Goal: Task Accomplishment & Management: Complete application form

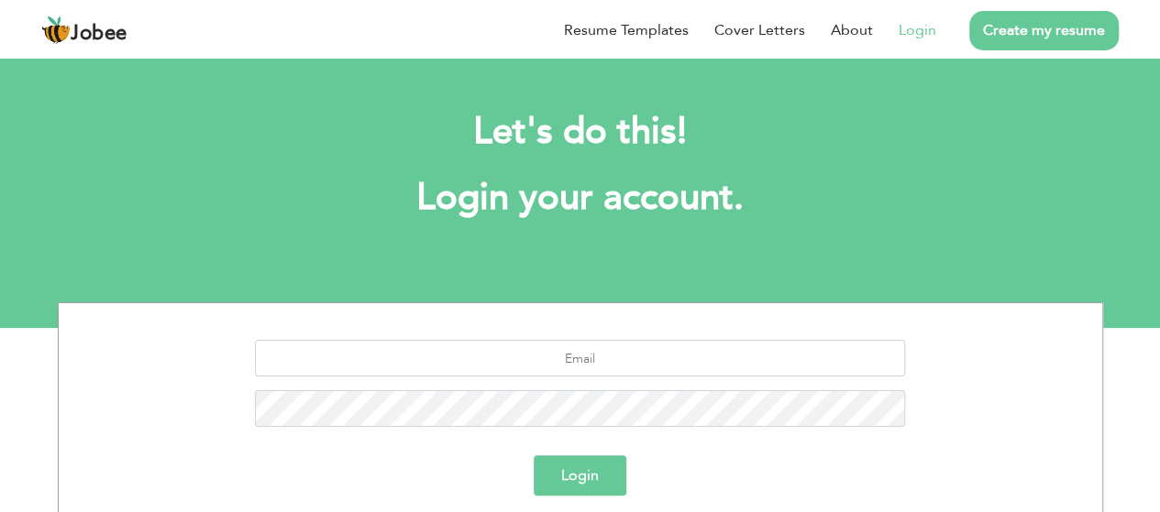
click at [921, 30] on link "Login" at bounding box center [917, 30] width 38 height 22
click at [648, 374] on input "text" at bounding box center [580, 358] width 650 height 37
type input "[EMAIL_ADDRESS][DOMAIN_NAME]"
click at [534, 456] on button "Login" at bounding box center [580, 476] width 93 height 40
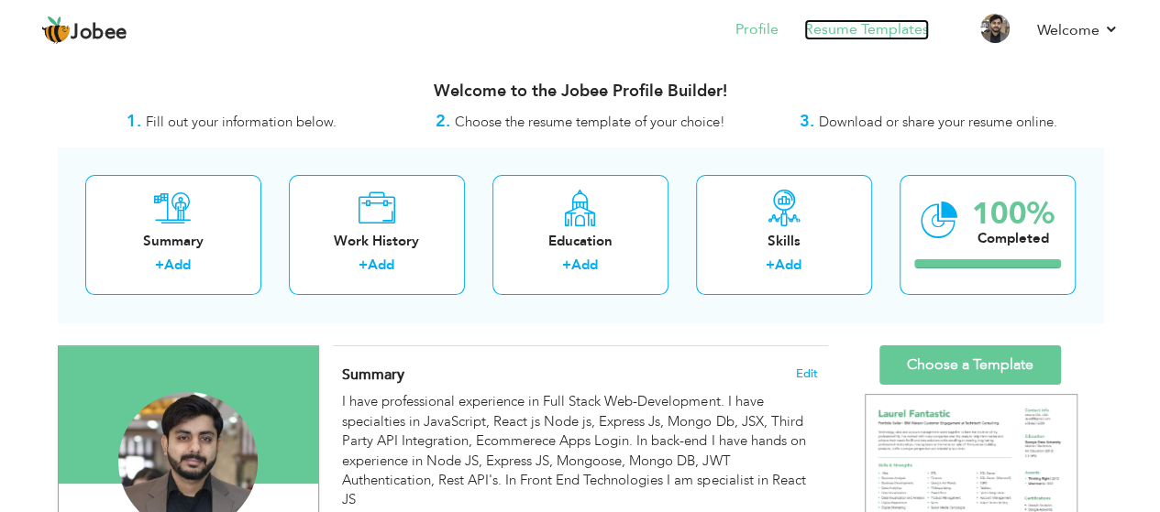
click at [901, 34] on link "Resume Templates" at bounding box center [866, 29] width 125 height 21
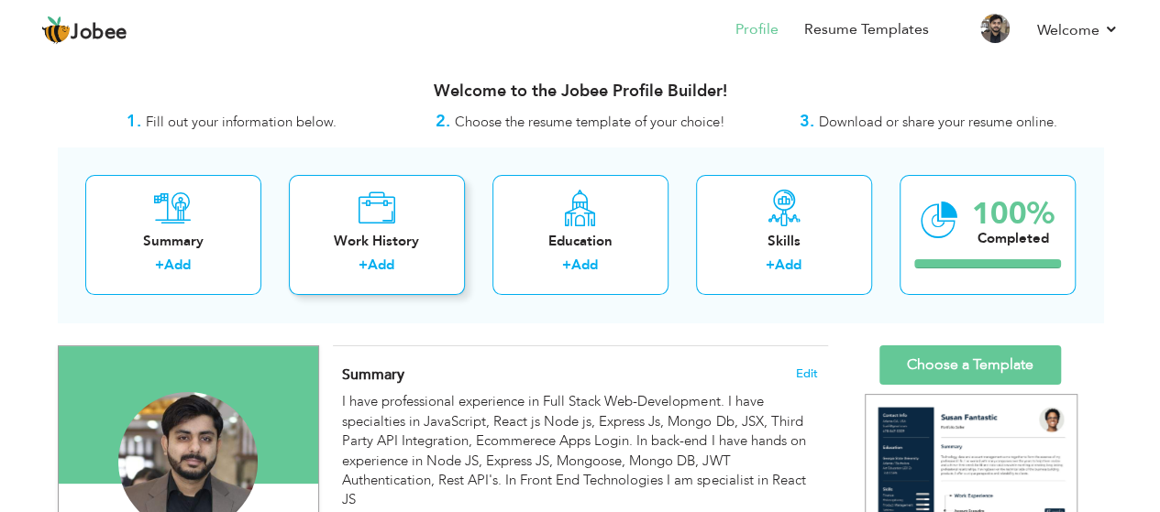
click at [403, 232] on div "Work History" at bounding box center [376, 241] width 147 height 19
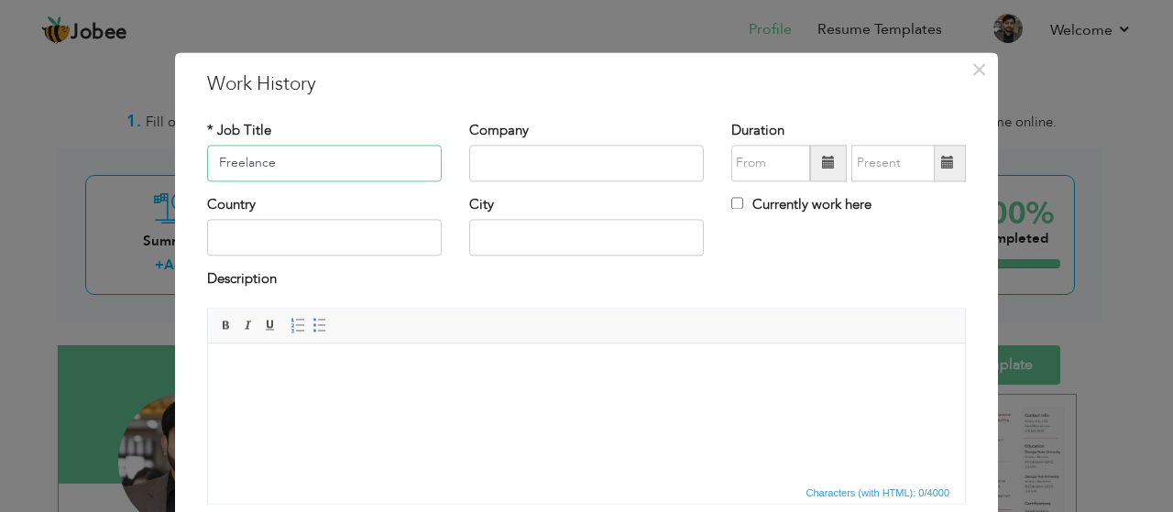
type input "Freelance"
click at [532, 166] on input "text" at bounding box center [586, 163] width 235 height 37
click at [768, 161] on input "text" at bounding box center [771, 163] width 79 height 37
type input "08/2025"
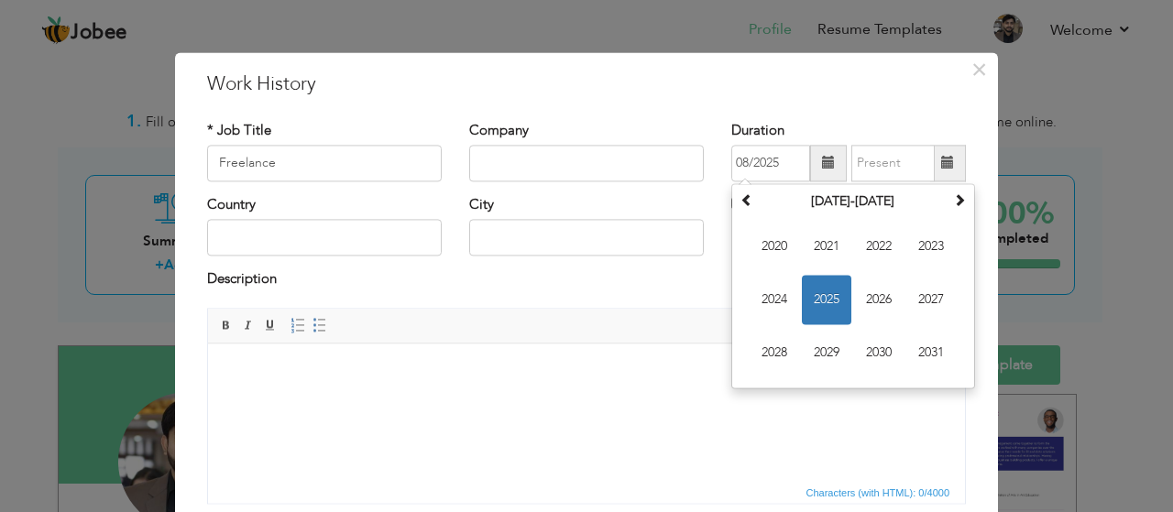
click at [730, 115] on div "* Job Title Freelance Company Duration 08/2025 August 2025 Su Mo Tu We Th Fr Sa…" at bounding box center [586, 319] width 787 height 424
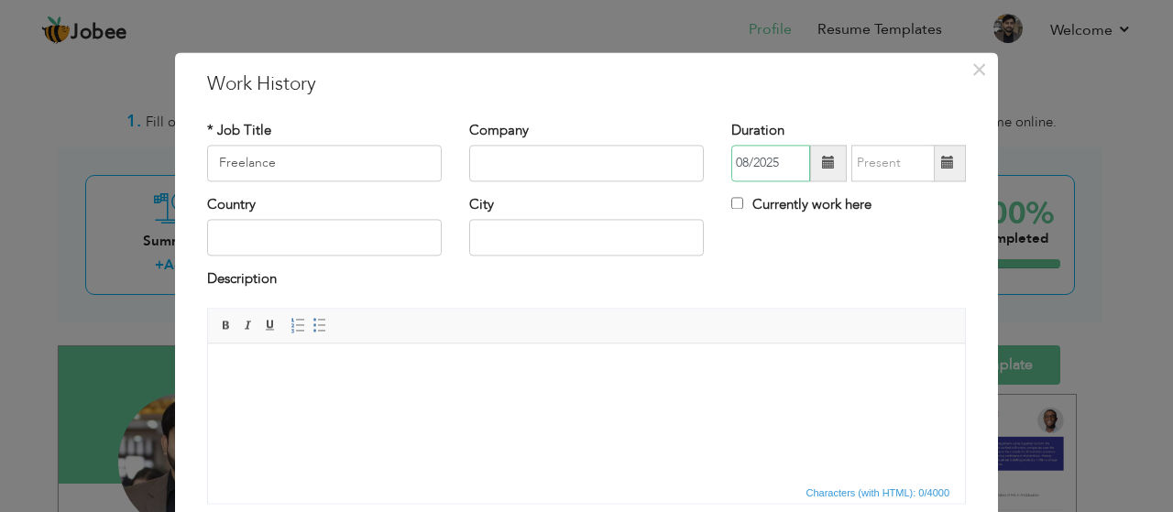
click at [788, 163] on input "08/2025" at bounding box center [771, 163] width 79 height 37
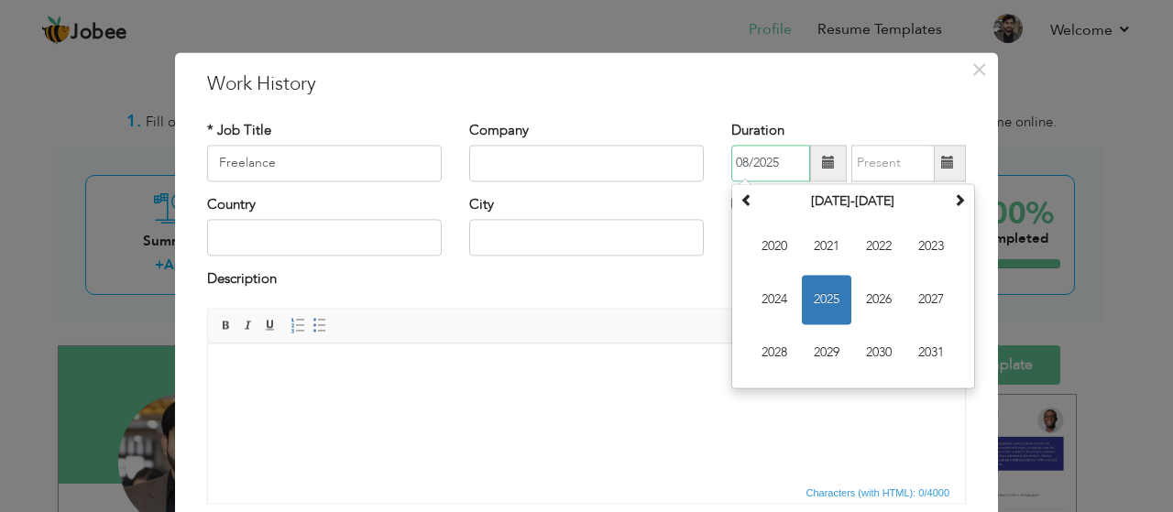
click at [788, 163] on input "08/2025" at bounding box center [771, 163] width 79 height 37
click at [526, 93] on h3 "Work History" at bounding box center [586, 85] width 759 height 28
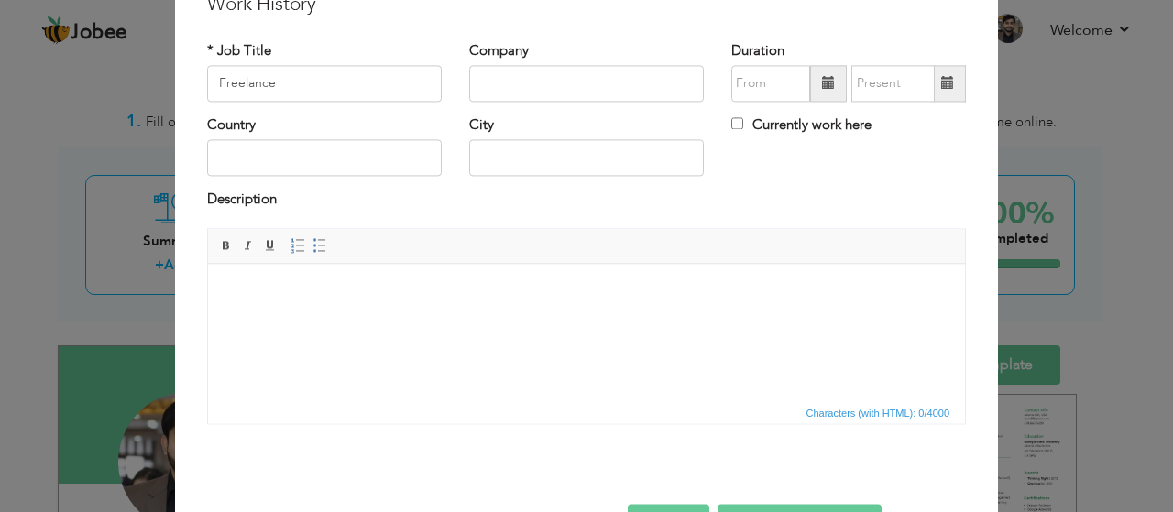
scroll to position [138, 0]
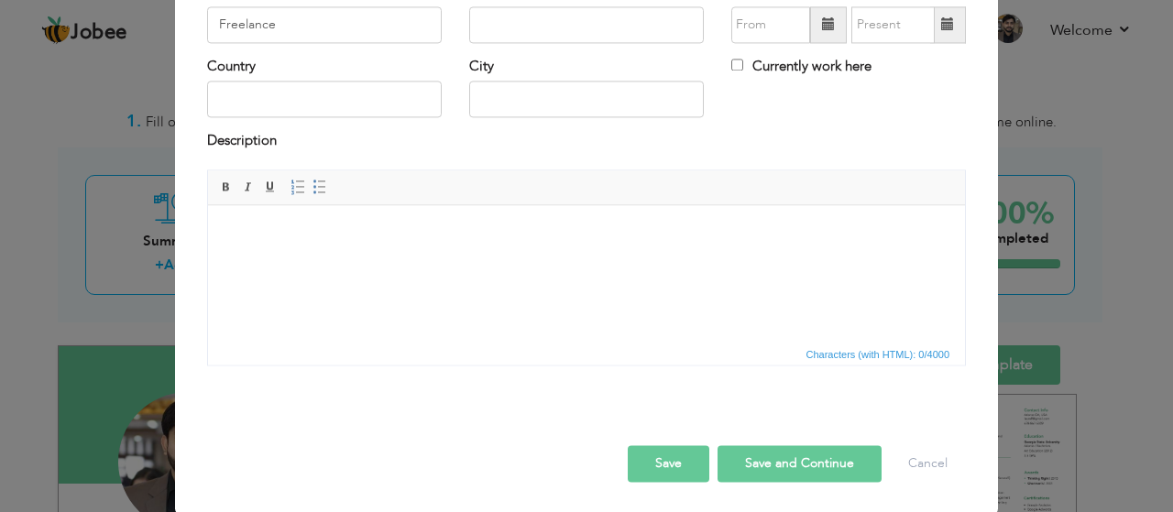
click at [372, 261] on html at bounding box center [586, 233] width 757 height 56
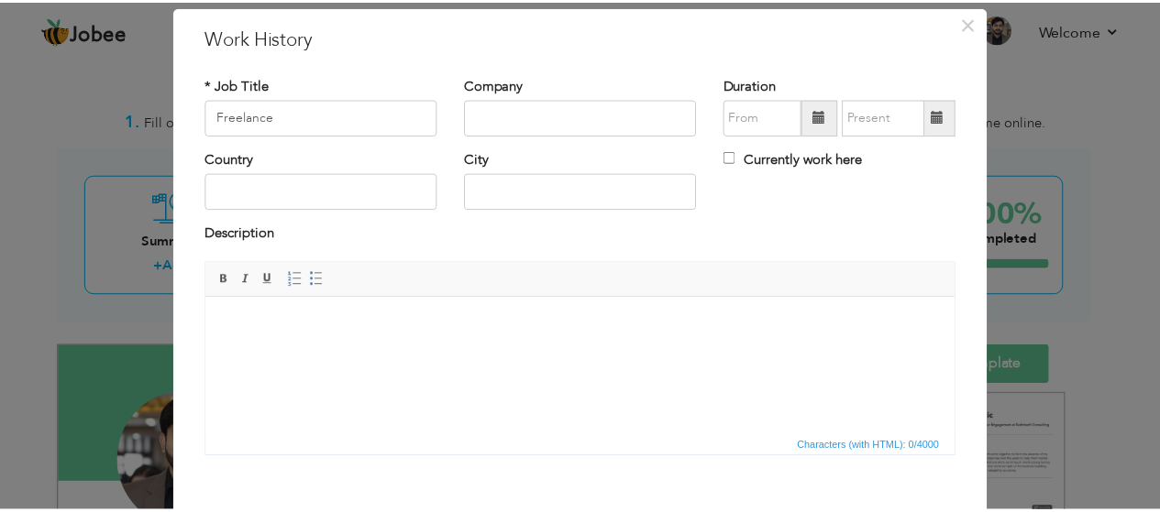
scroll to position [0, 0]
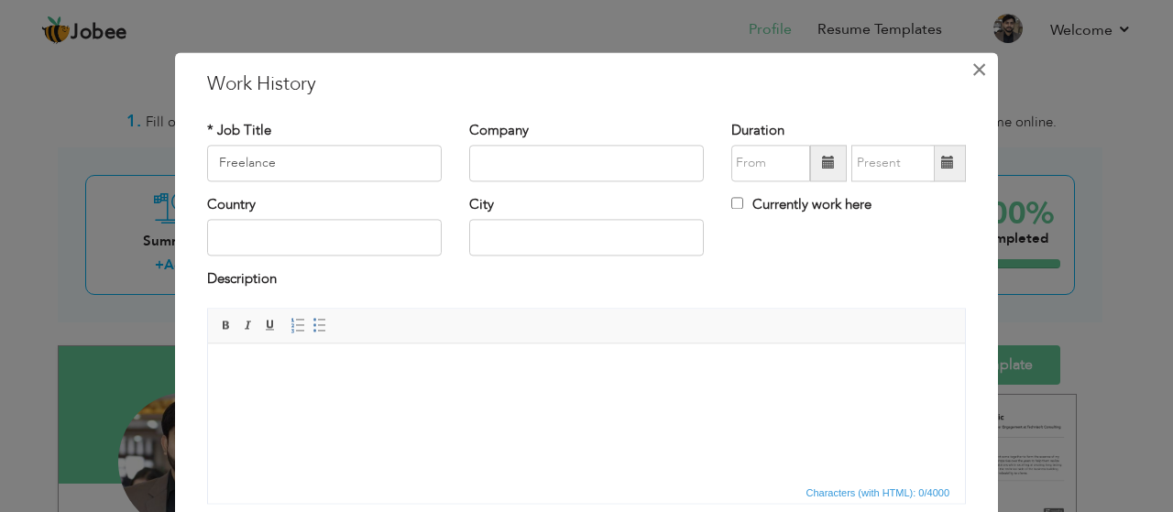
click at [984, 72] on button "×" at bounding box center [978, 69] width 29 height 29
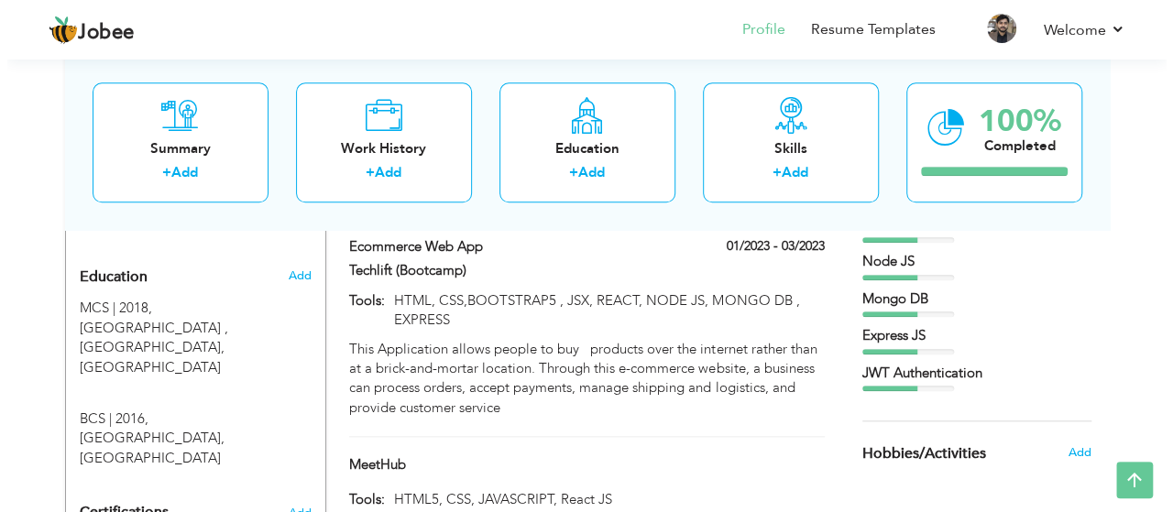
scroll to position [711, 0]
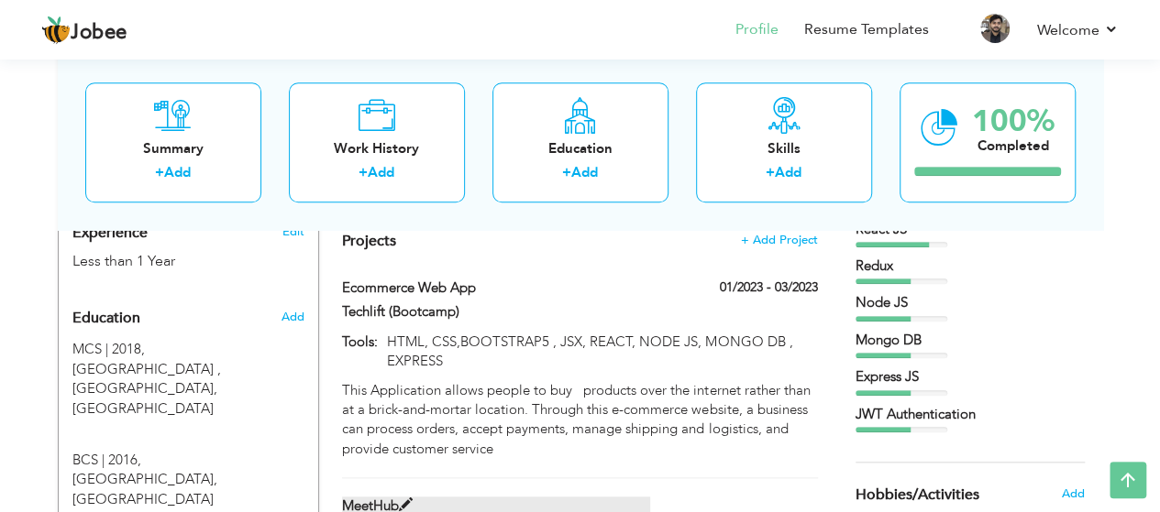
click at [409, 499] on span at bounding box center [406, 506] width 14 height 14
type input "MeetHub"
type input "HTML5, CSS, JAVASCRIPT, React JS"
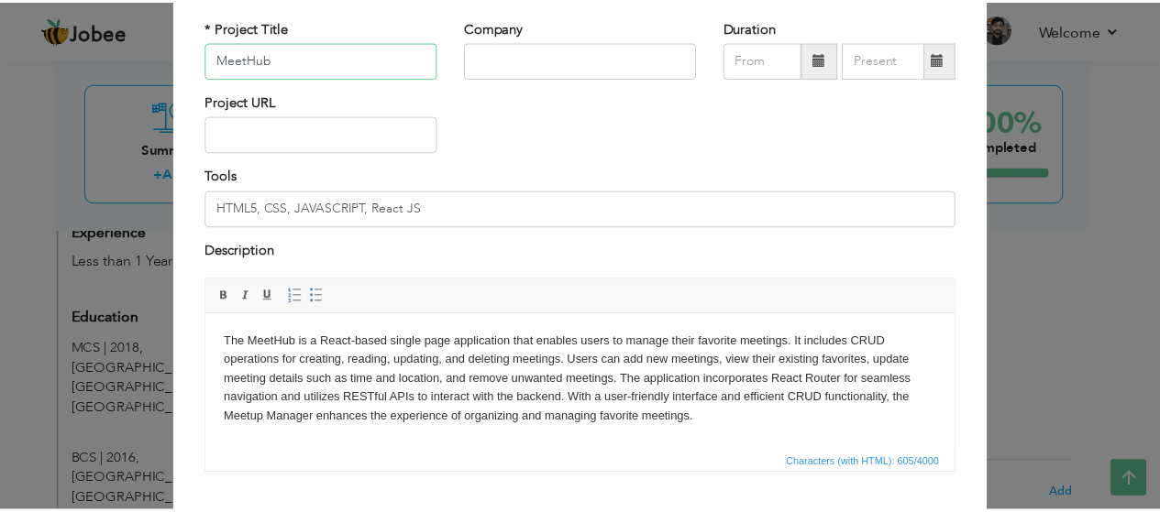
scroll to position [0, 0]
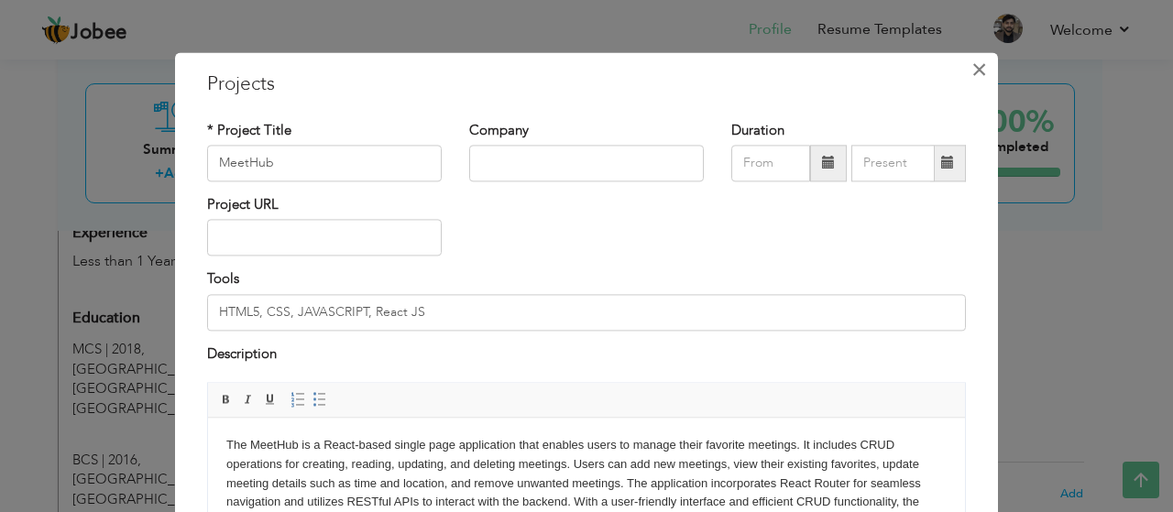
click at [972, 74] on span "×" at bounding box center [980, 69] width 16 height 33
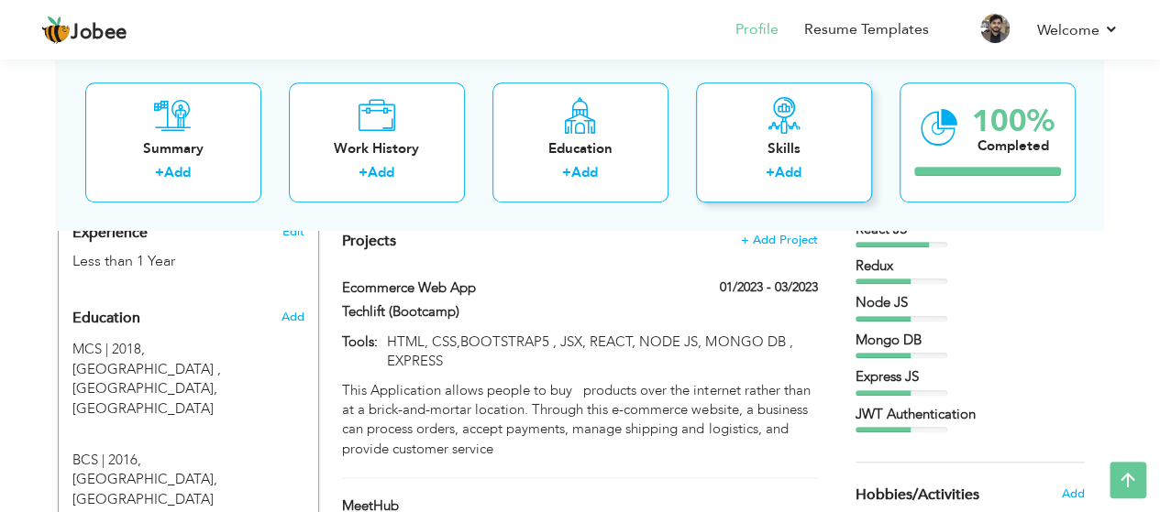
click at [778, 155] on div "Skills" at bounding box center [783, 148] width 147 height 19
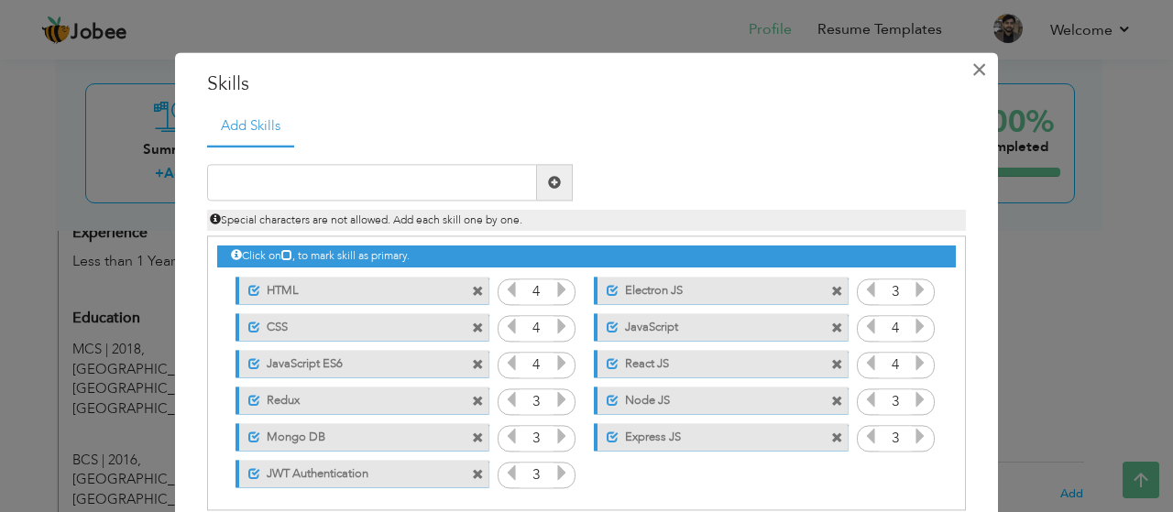
click at [972, 76] on span "×" at bounding box center [980, 69] width 16 height 33
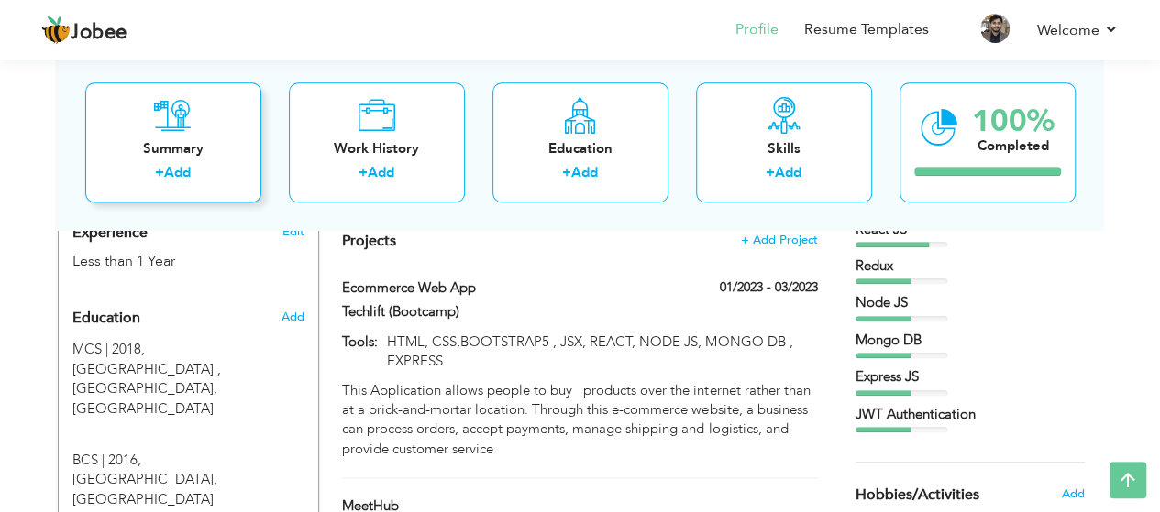
click at [220, 173] on div "+ Add" at bounding box center [173, 176] width 147 height 24
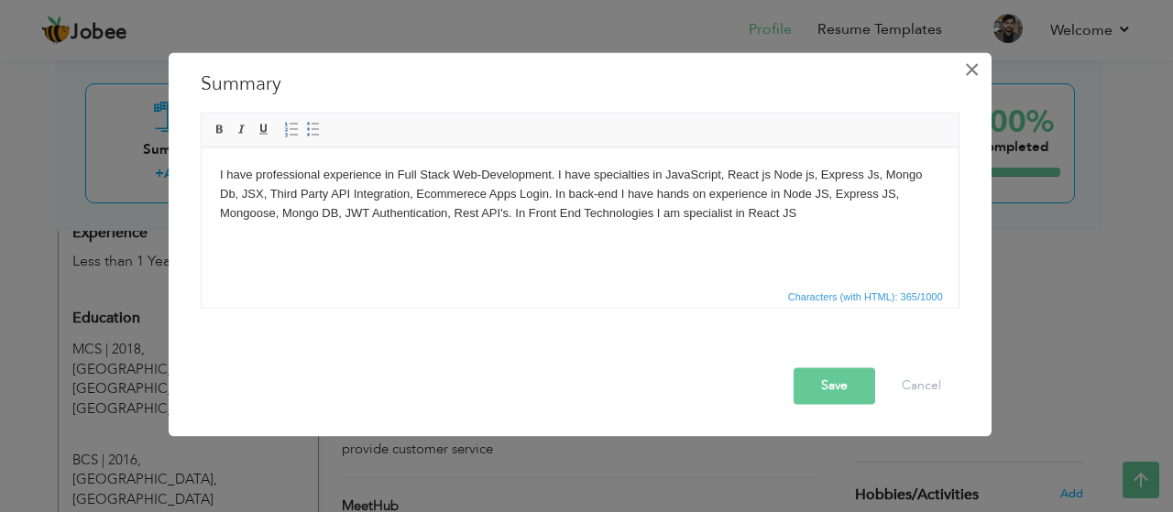
click at [979, 74] on span "×" at bounding box center [972, 69] width 16 height 33
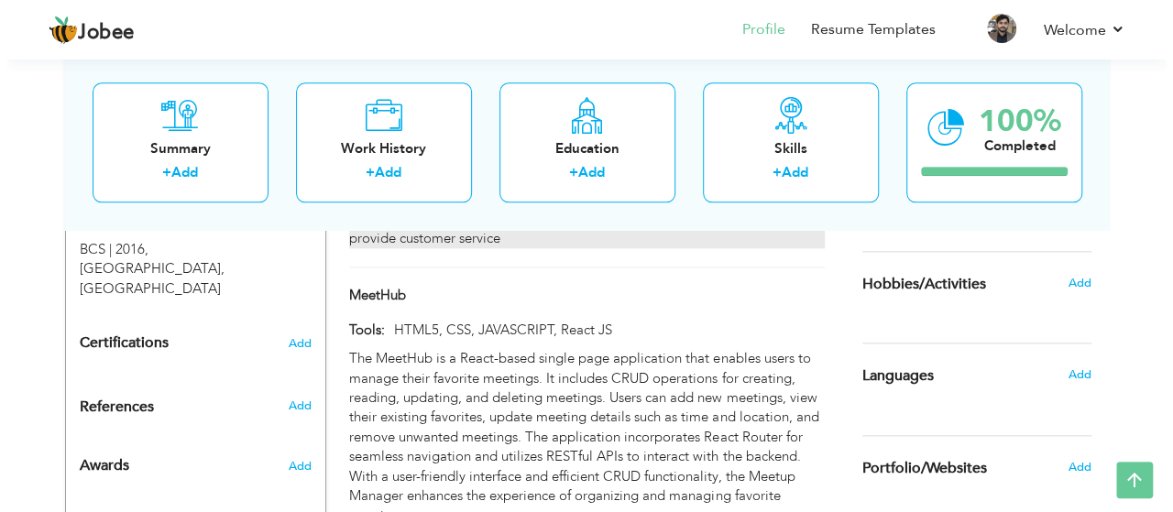
scroll to position [895, 0]
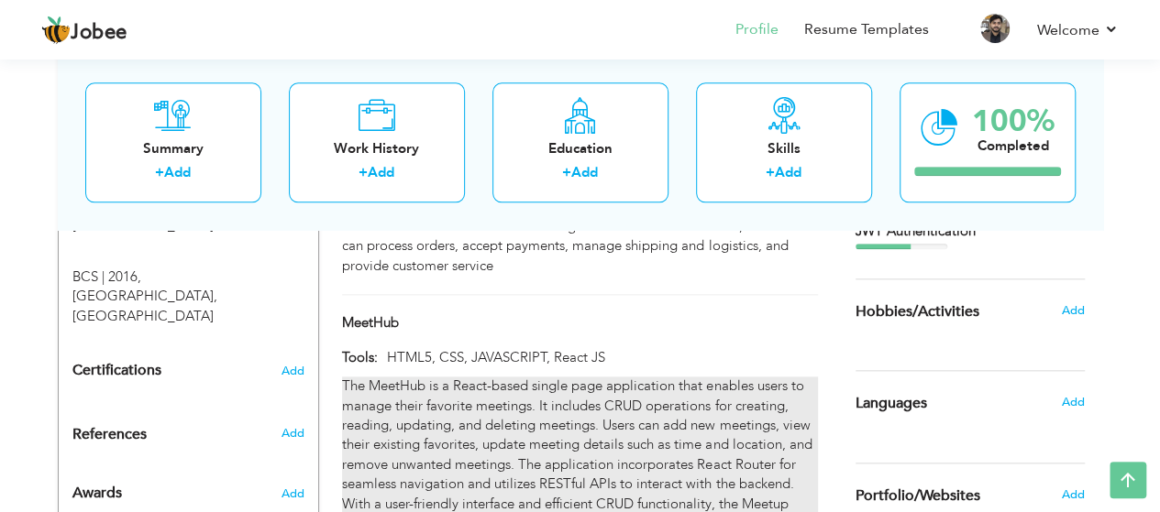
click at [560, 386] on div "The MeetHub is a React-based single page application that enables users to mana…" at bounding box center [579, 465] width 475 height 177
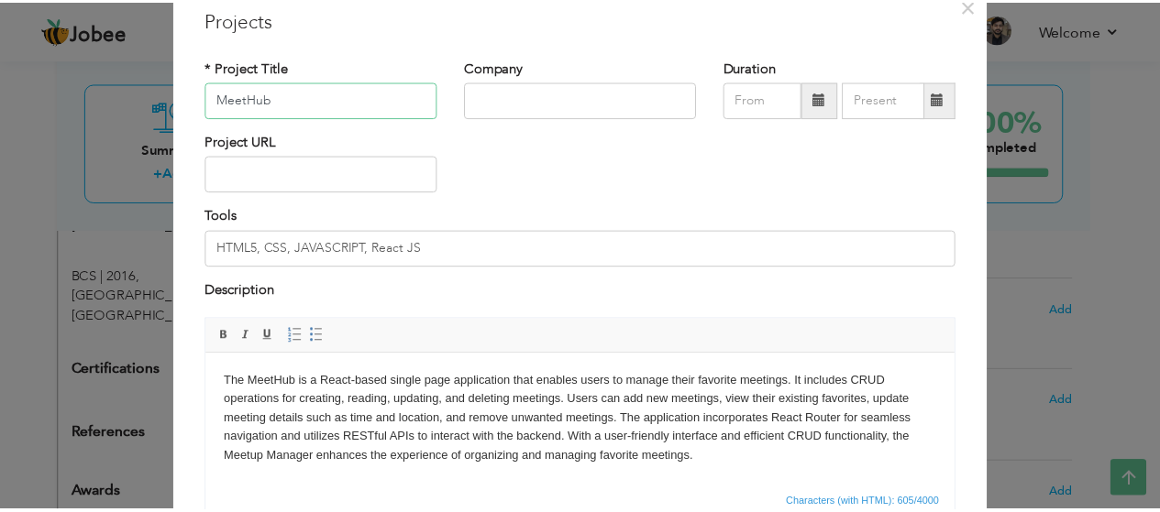
scroll to position [0, 0]
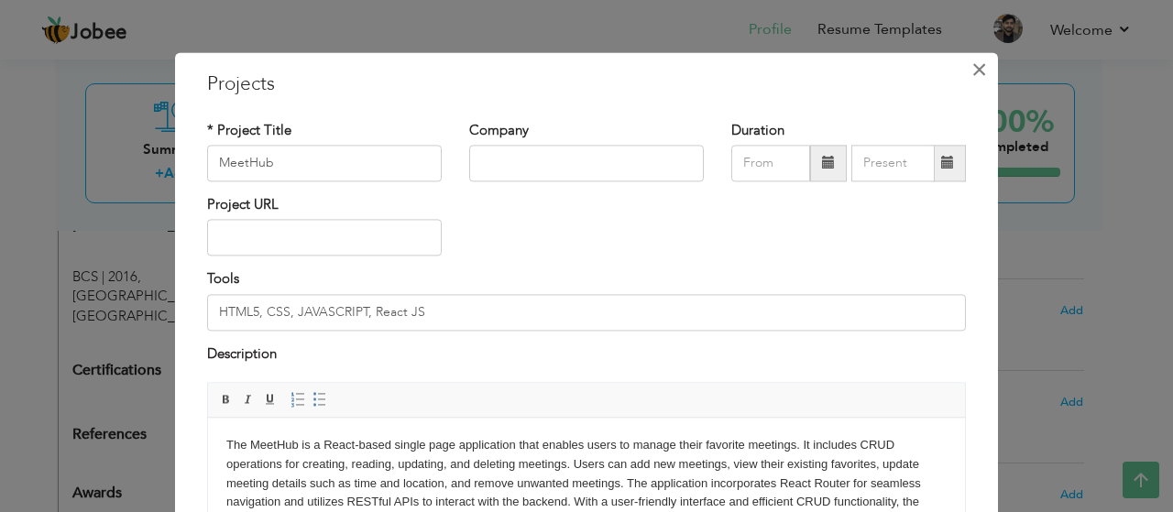
click at [972, 80] on span "×" at bounding box center [980, 69] width 16 height 33
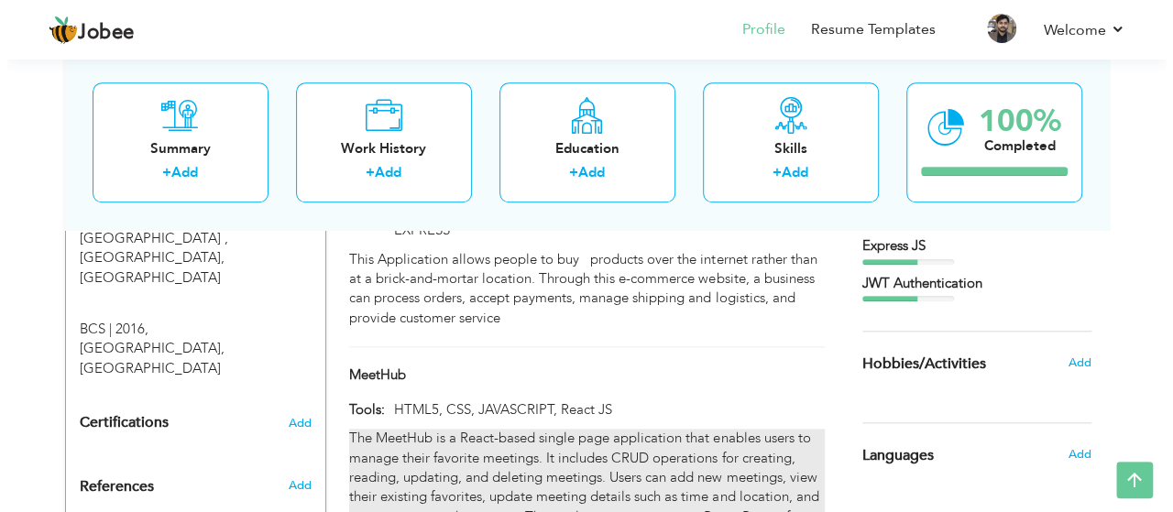
scroll to position [803, 0]
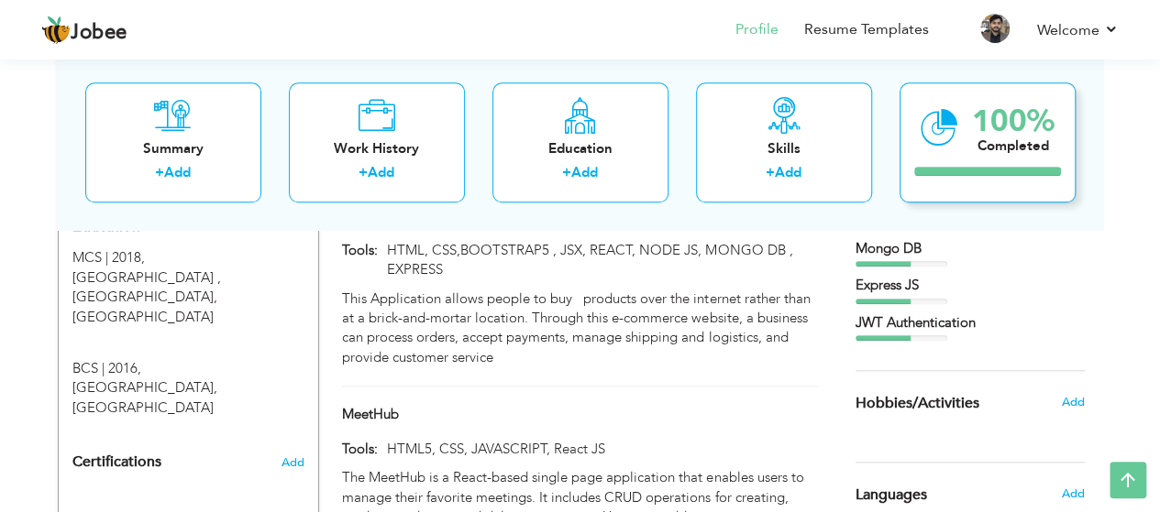
click at [999, 135] on div "100%" at bounding box center [1013, 121] width 83 height 30
click at [391, 129] on icon at bounding box center [377, 115] width 38 height 37
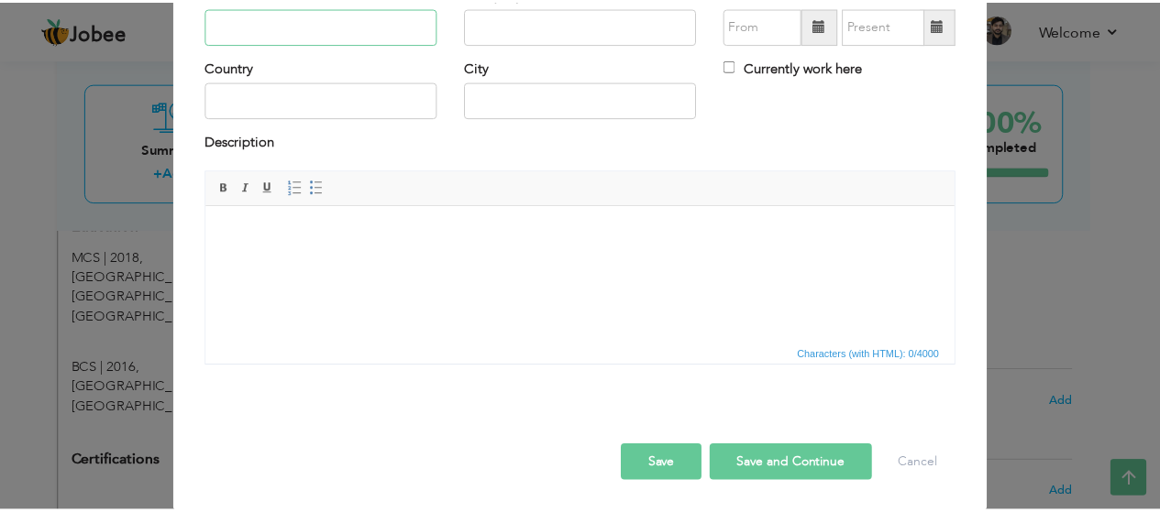
scroll to position [0, 0]
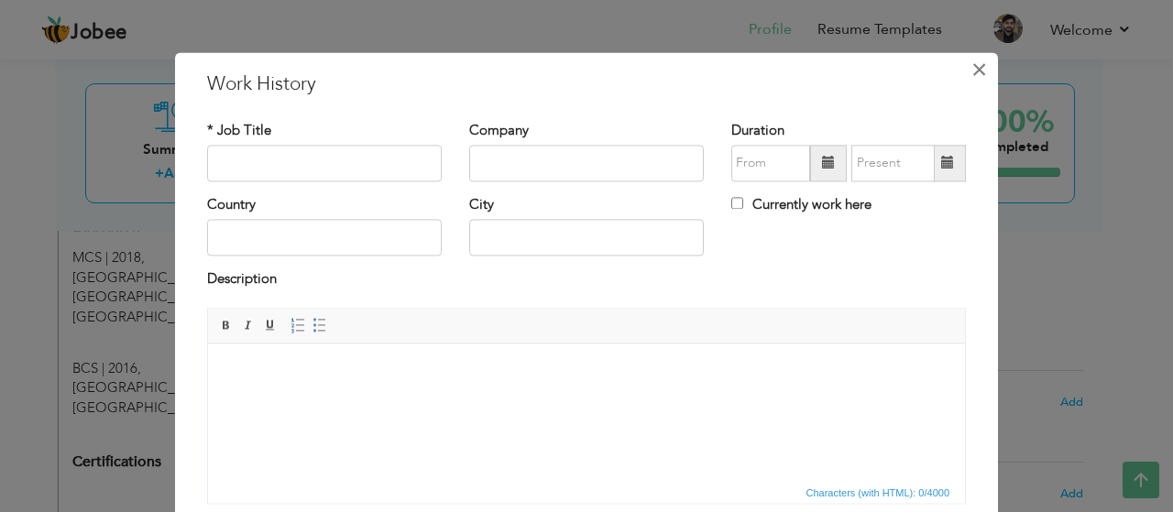
click at [972, 80] on span "×" at bounding box center [980, 69] width 16 height 33
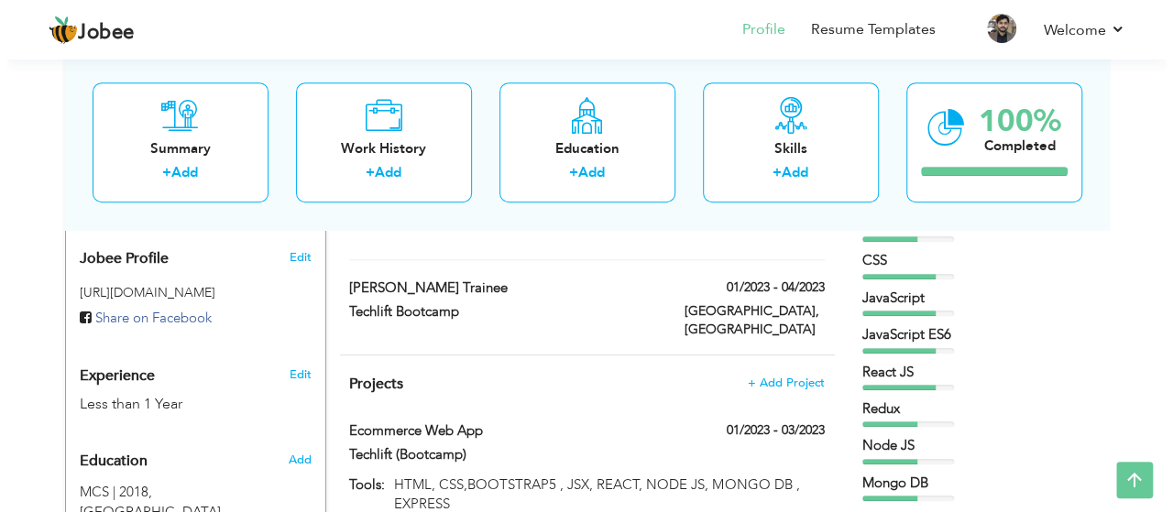
scroll to position [528, 0]
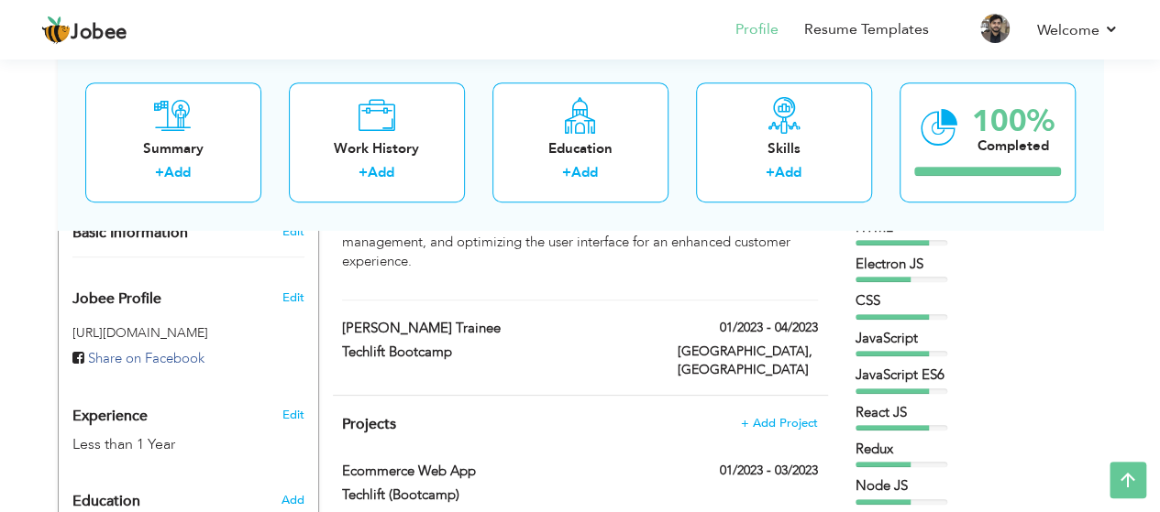
click at [116, 409] on span "Experience" at bounding box center [109, 417] width 75 height 17
type input "Umer"
type input "Zulfiqar"
type input "03087161457"
select select "number:166"
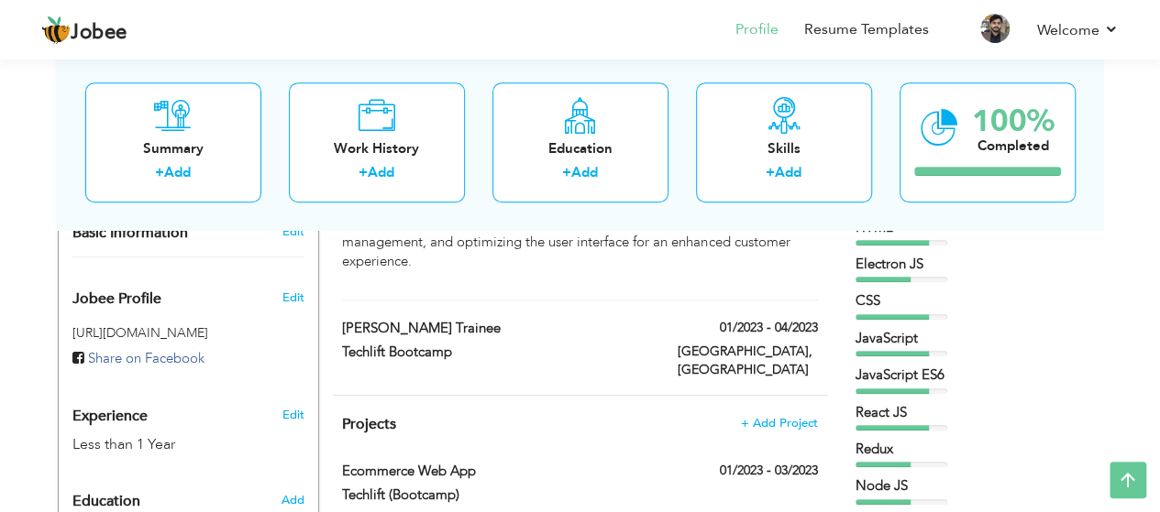
type input "[GEOGRAPHIC_DATA]"
select select "number:2"
type input "React JS"
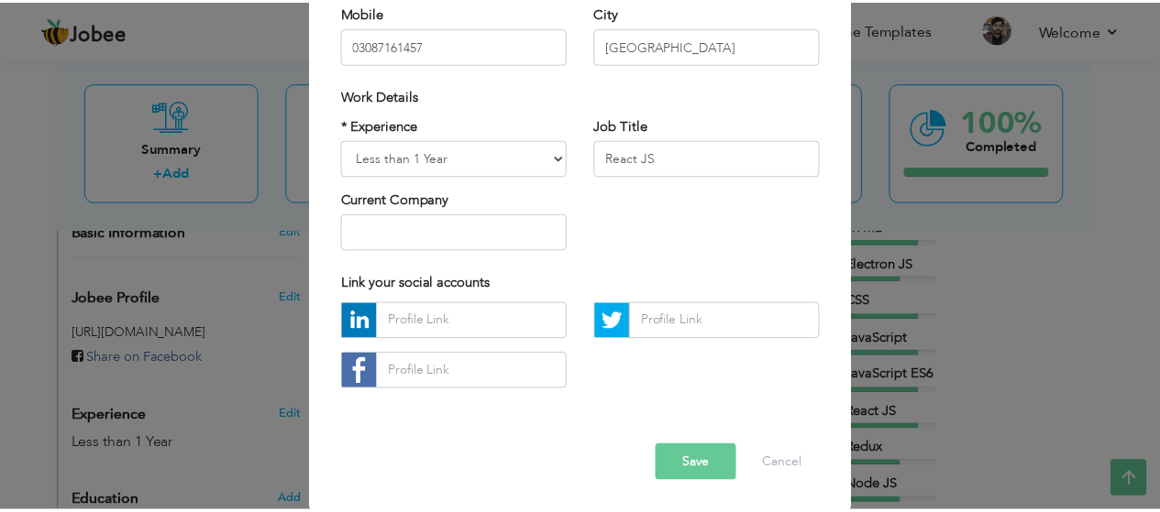
scroll to position [306, 0]
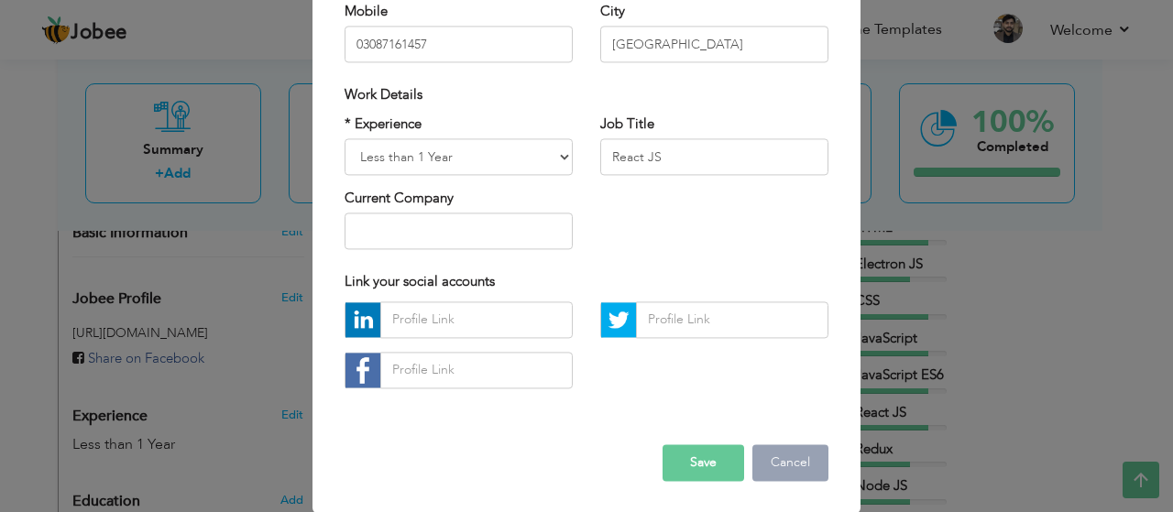
click at [772, 464] on button "Cancel" at bounding box center [791, 463] width 76 height 37
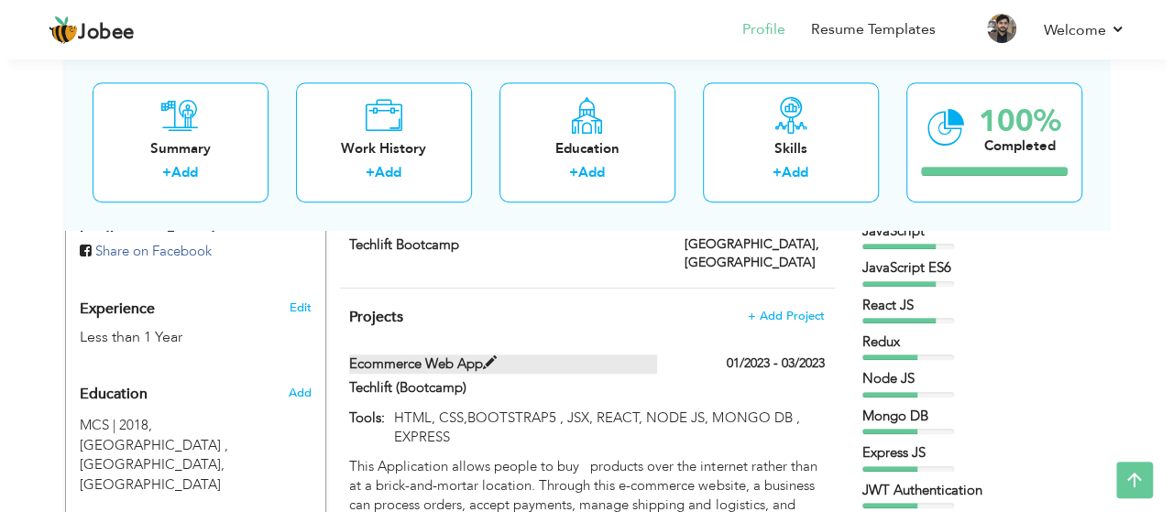
scroll to position [642, 0]
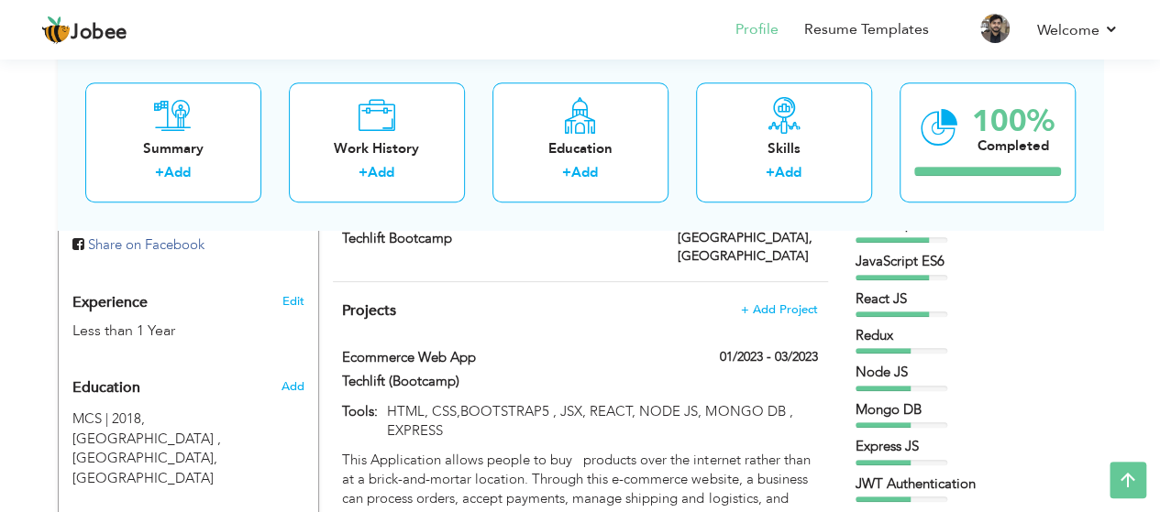
click at [369, 301] on span "Projects" at bounding box center [369, 311] width 54 height 20
click at [796, 303] on span "+ Add Project" at bounding box center [779, 309] width 78 height 13
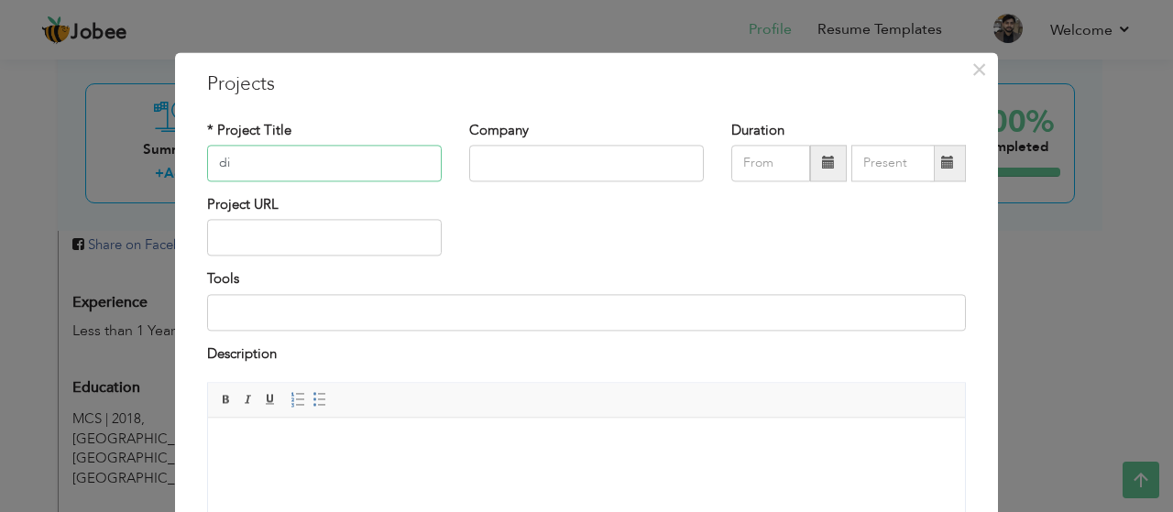
type input "d"
type input "DIMC"
click at [299, 234] on input "text" at bounding box center [324, 238] width 235 height 37
paste input "[URL][DOMAIN_NAME]"
type input "[URL][DOMAIN_NAME]"
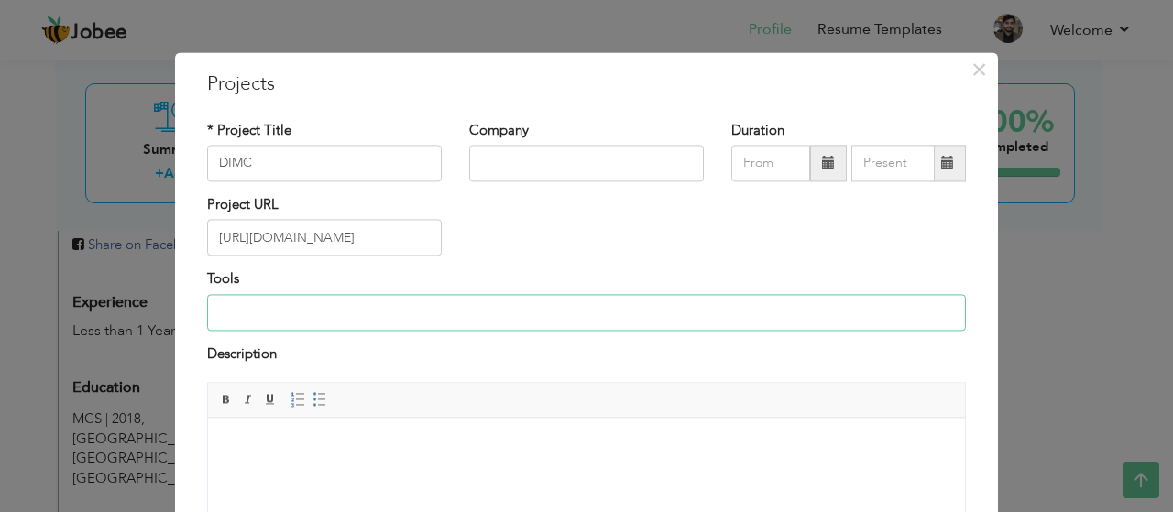
click at [380, 302] on input at bounding box center [586, 312] width 759 height 37
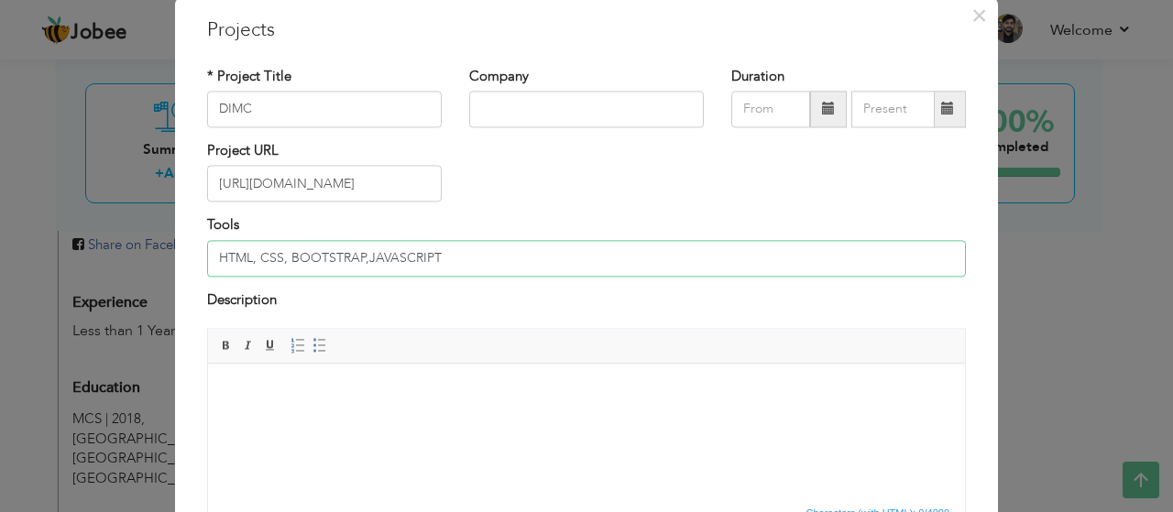
scroll to position [92, 0]
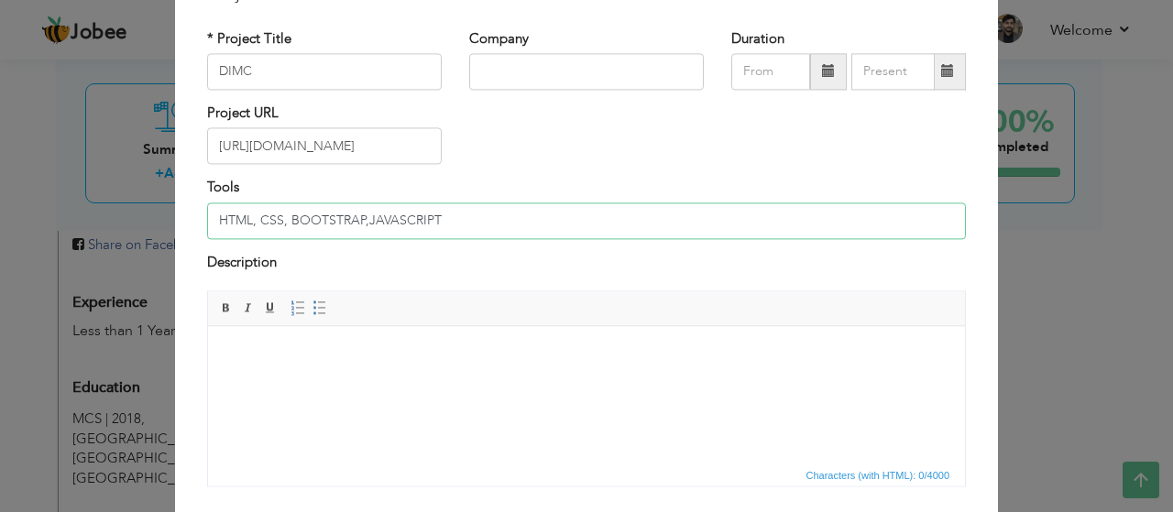
type input "HTML, CSS, BOOTSTRAP,JAVASCRIPT"
click at [438, 347] on body at bounding box center [586, 354] width 721 height 19
drag, startPoint x: 358, startPoint y: 356, endPoint x: 105, endPoint y: 324, distance: 256.0
click at [208, 326] on html "Assalam u Alaikum" at bounding box center [586, 354] width 757 height 56
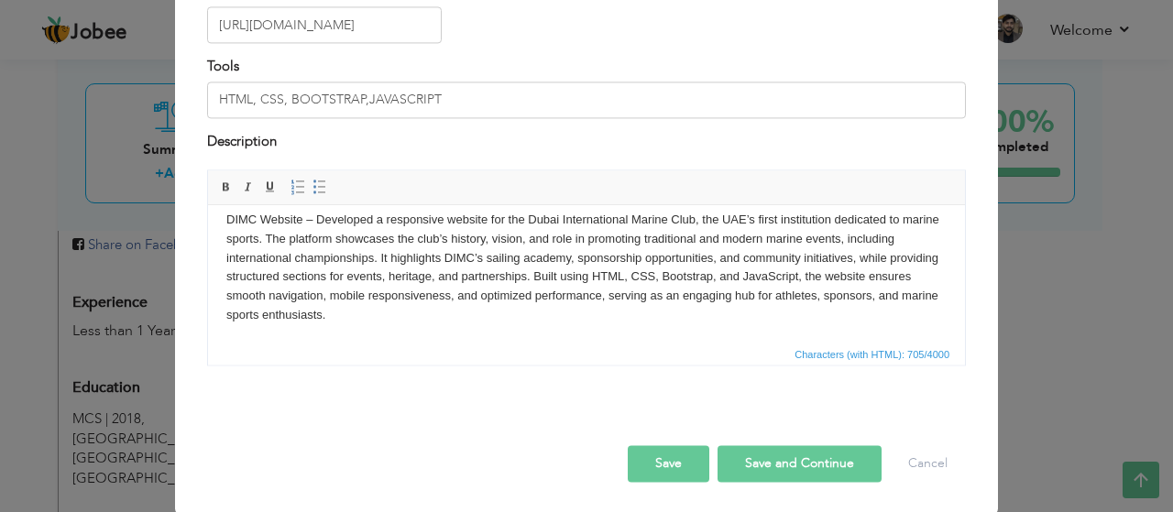
scroll to position [0, 0]
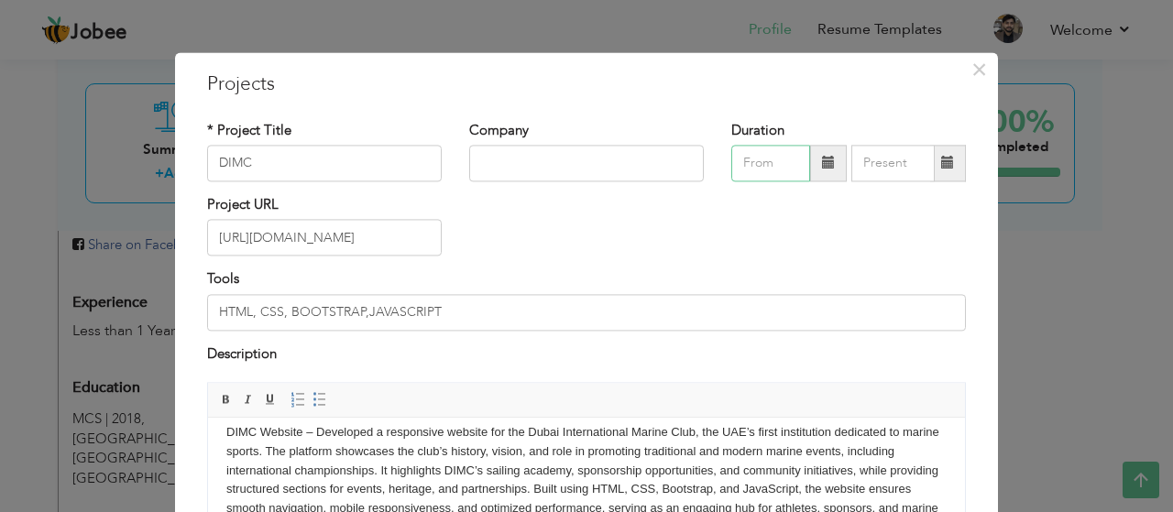
click at [778, 171] on input "text" at bounding box center [771, 163] width 79 height 37
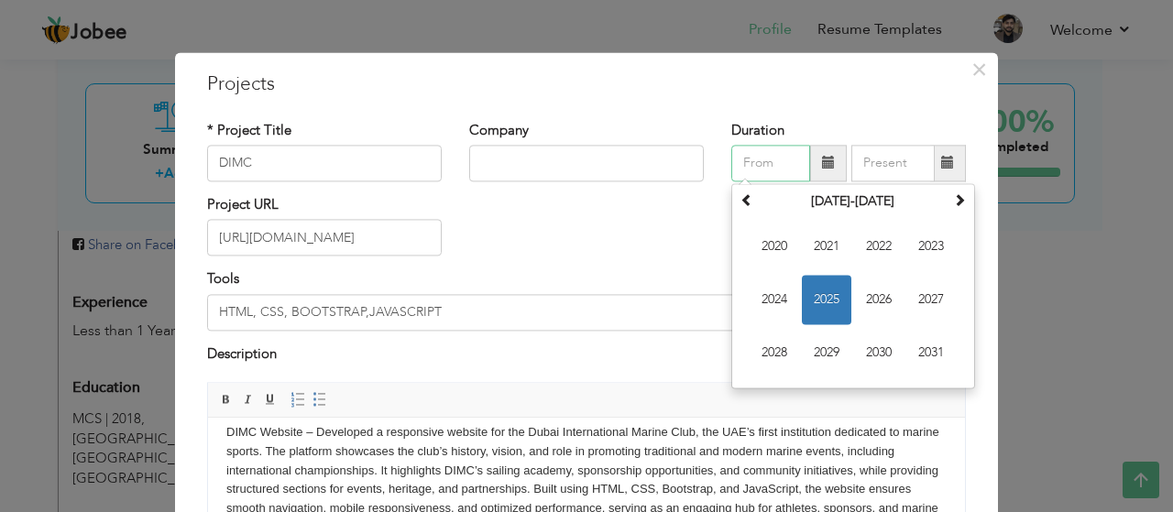
type input "08/2025"
drag, startPoint x: 751, startPoint y: 163, endPoint x: 624, endPoint y: 159, distance: 126.6
click at [625, 159] on div "* Project Title DIMC Company Duration 08/2025 August 2025 Su Mo Tu We Th Fr Sa …" at bounding box center [586, 158] width 787 height 74
click at [825, 302] on span "2025" at bounding box center [827, 300] width 50 height 50
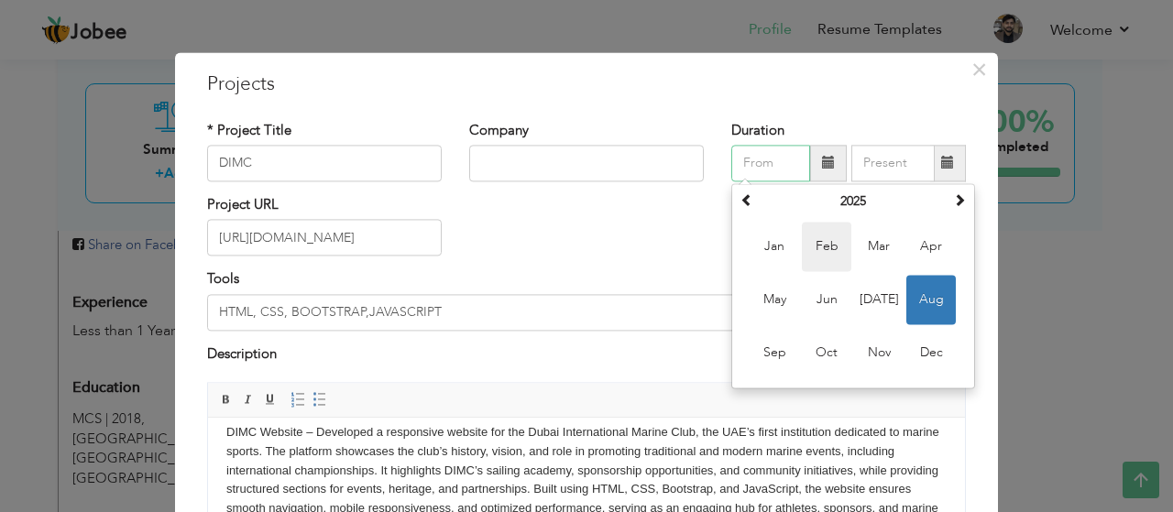
click at [810, 261] on span "Feb" at bounding box center [827, 247] width 50 height 50
type input "02/2025"
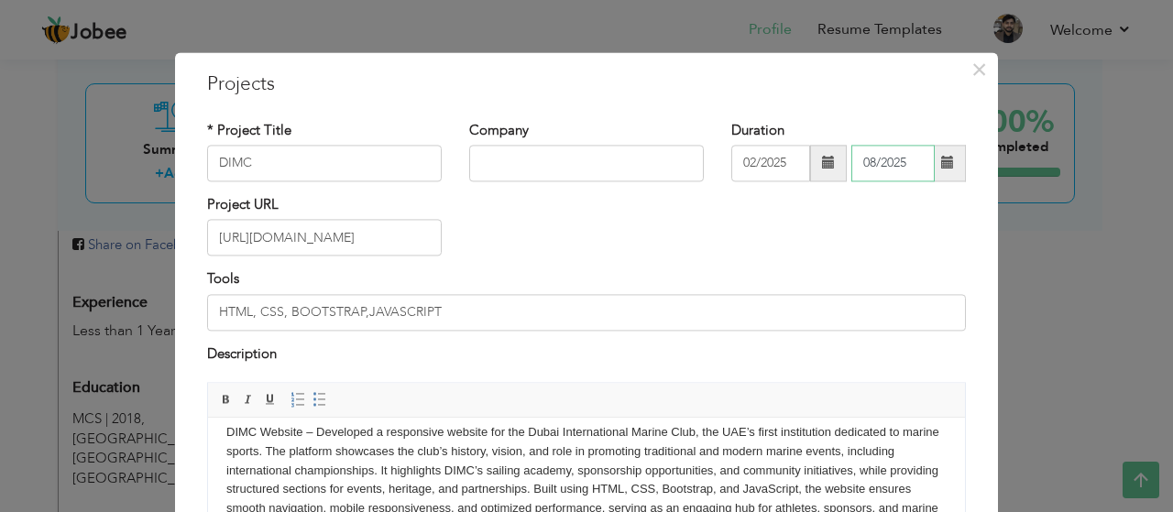
click at [854, 157] on input "08/2025" at bounding box center [893, 163] width 83 height 37
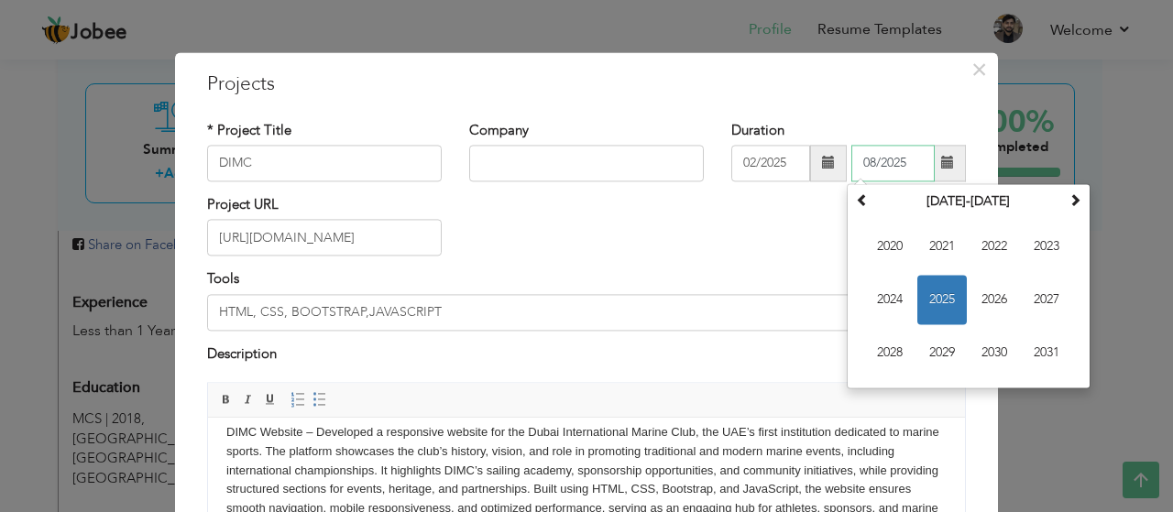
click at [933, 296] on span "2025" at bounding box center [943, 300] width 50 height 50
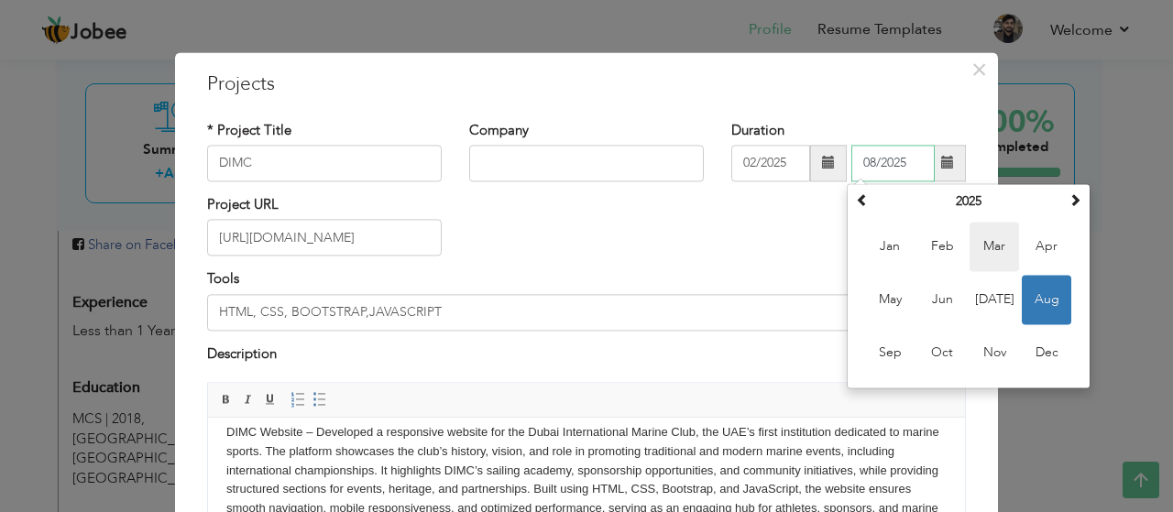
click at [978, 245] on span "Mar" at bounding box center [995, 247] width 50 height 50
type input "03/2025"
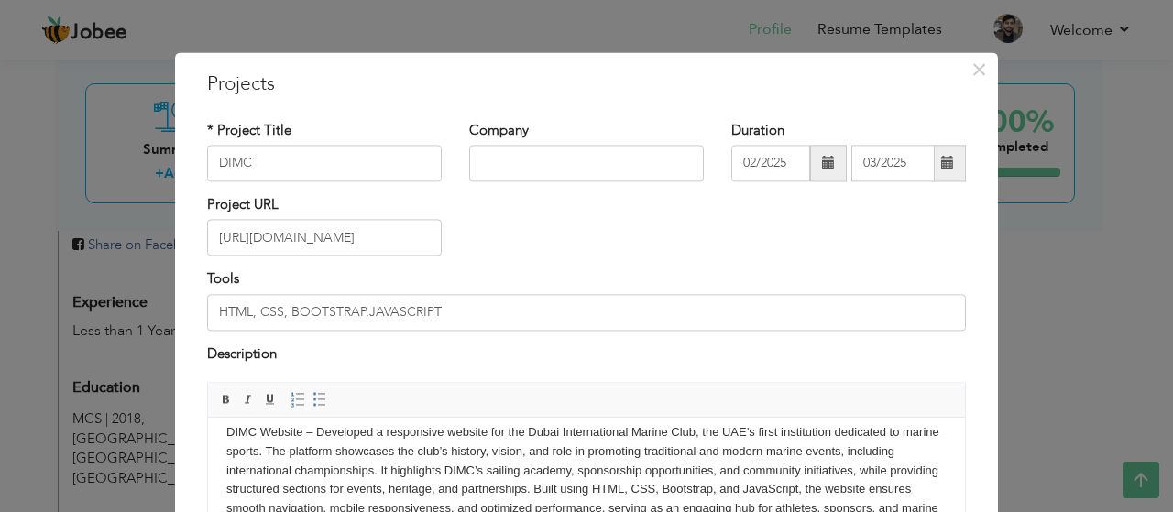
click at [768, 244] on div "Project URL https://dimc.ae/" at bounding box center [586, 232] width 787 height 74
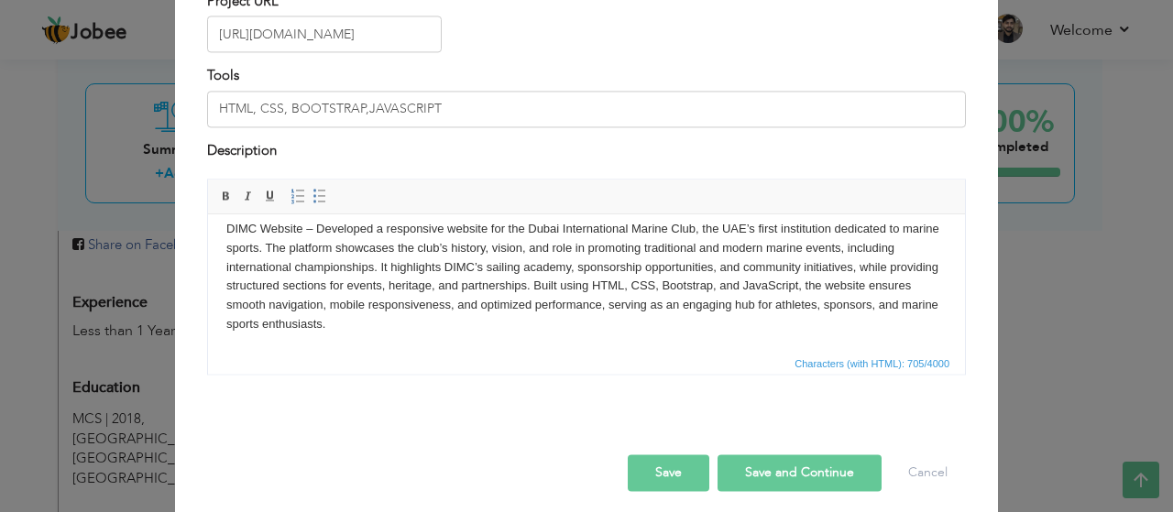
scroll to position [213, 0]
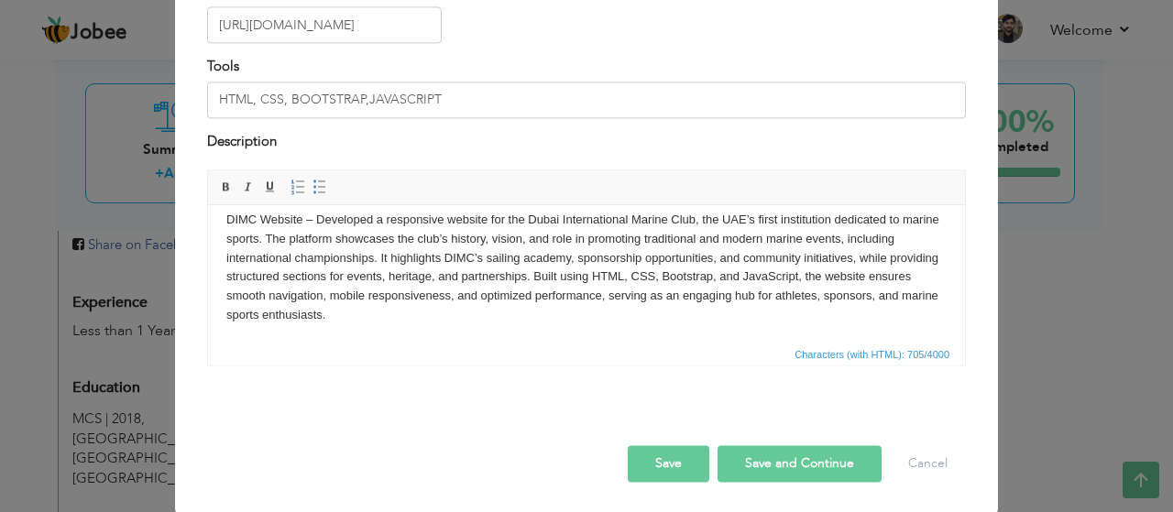
click at [695, 458] on button "Save" at bounding box center [669, 464] width 82 height 37
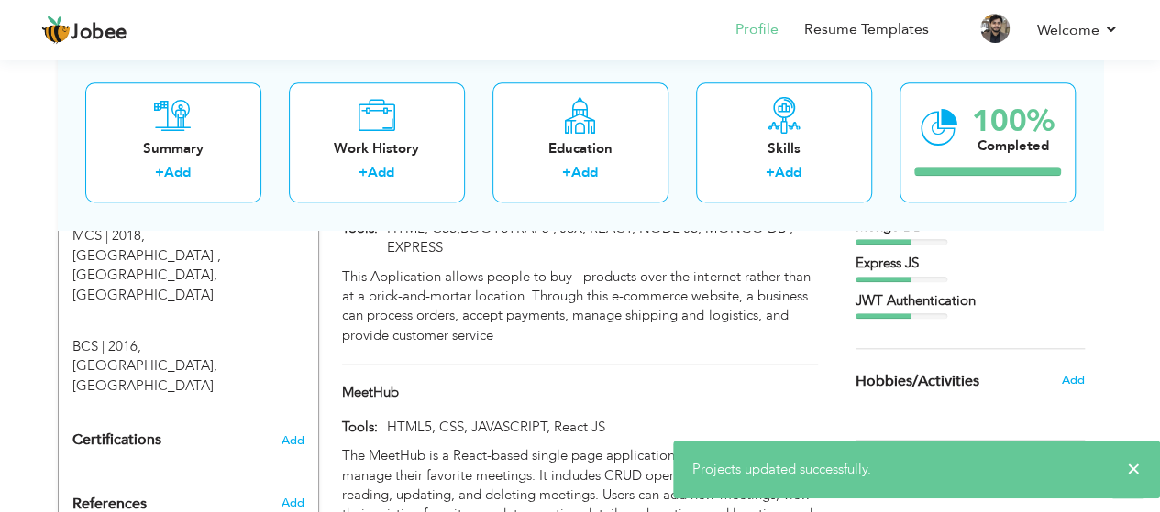
scroll to position [917, 0]
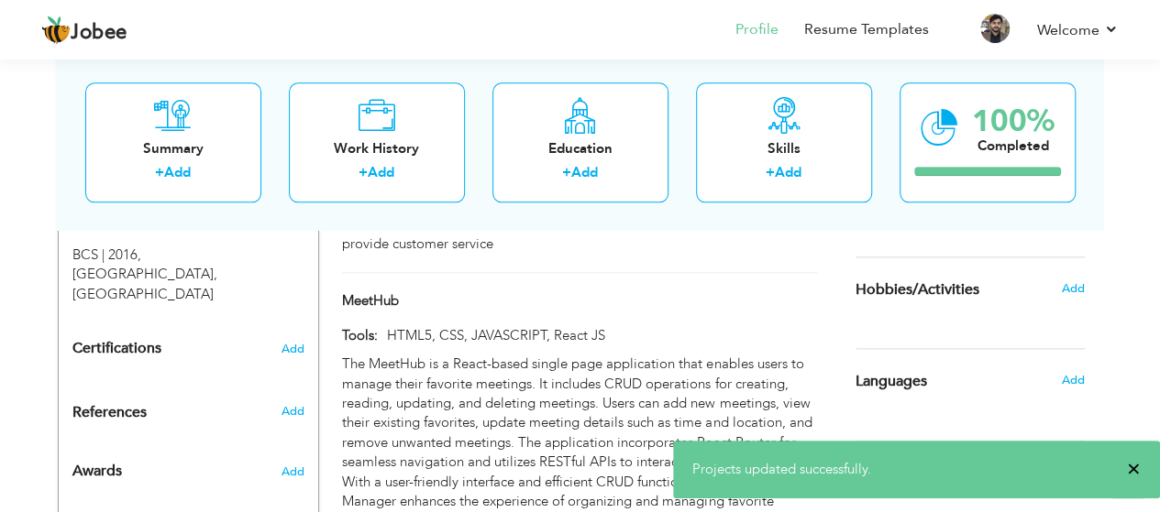
click at [1135, 472] on span "×" at bounding box center [1134, 469] width 14 height 18
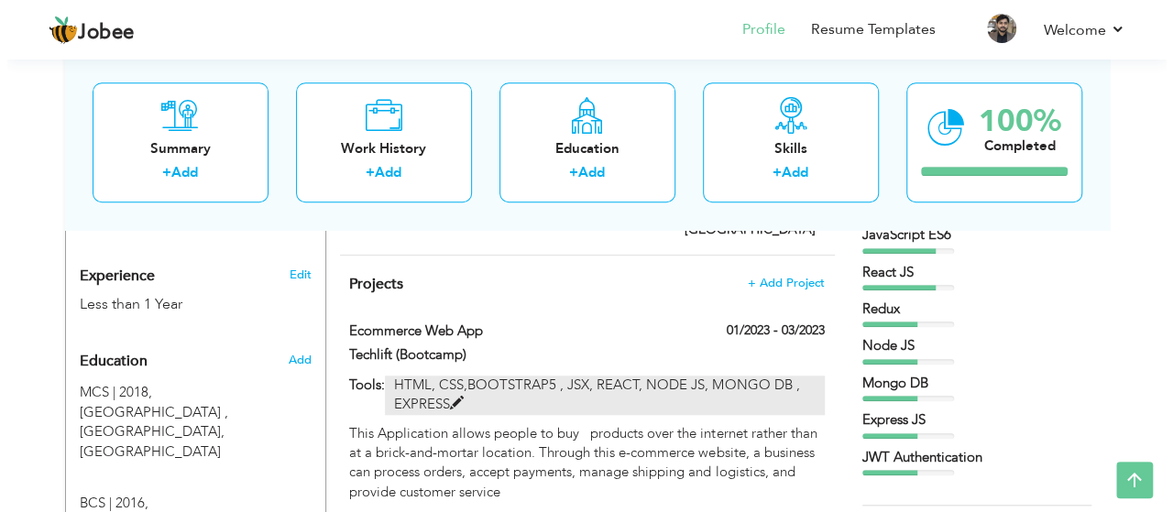
scroll to position [653, 0]
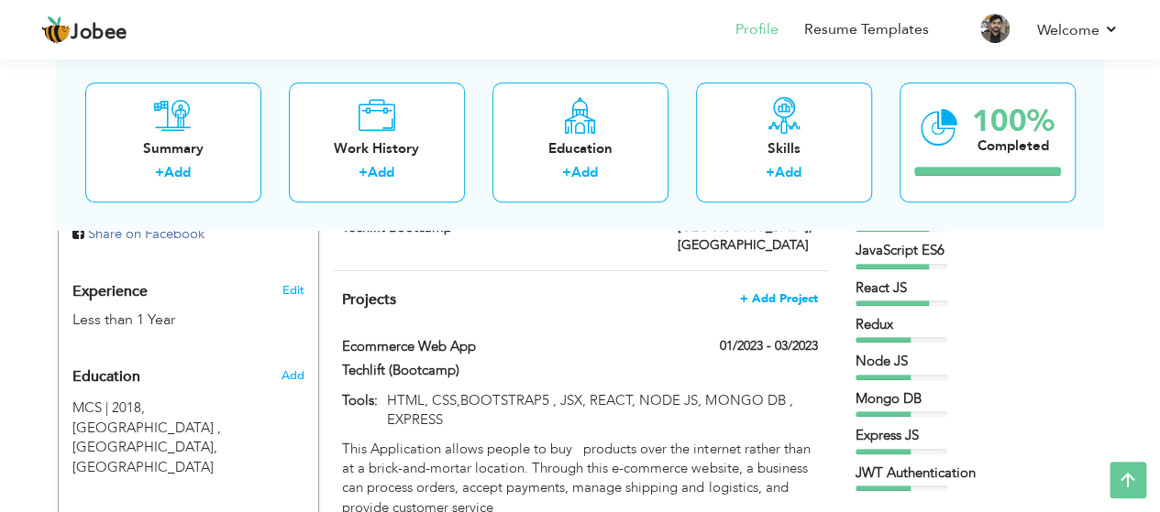
click at [801, 292] on span "+ Add Project" at bounding box center [779, 298] width 78 height 13
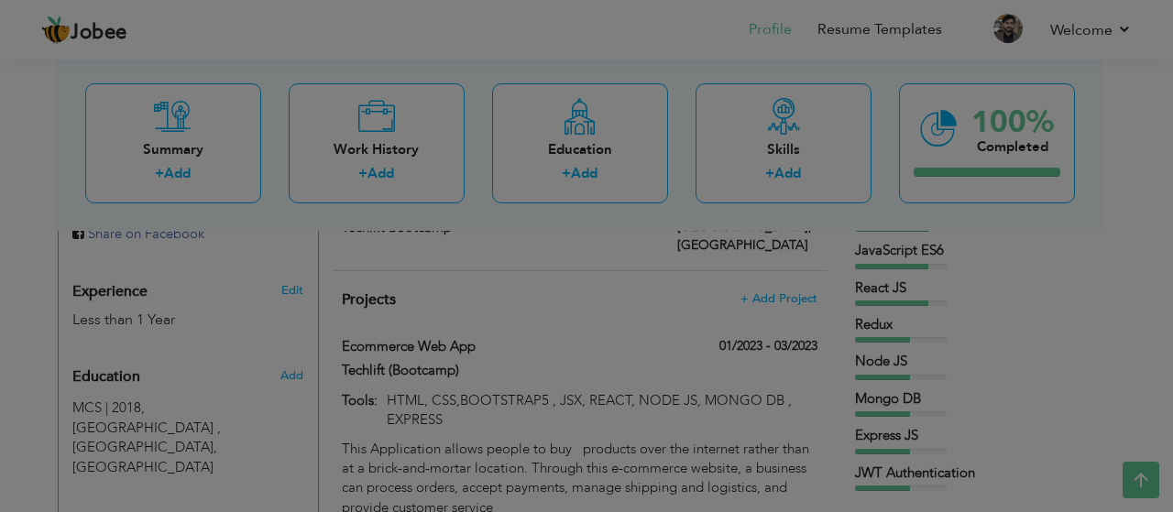
scroll to position [0, 0]
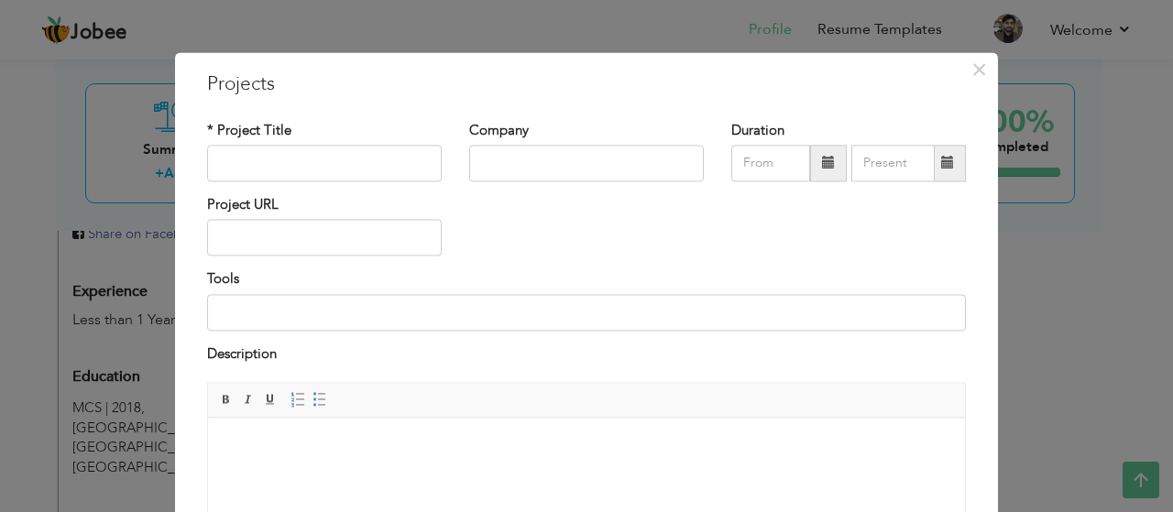
click at [375, 446] on body at bounding box center [586, 445] width 721 height 19
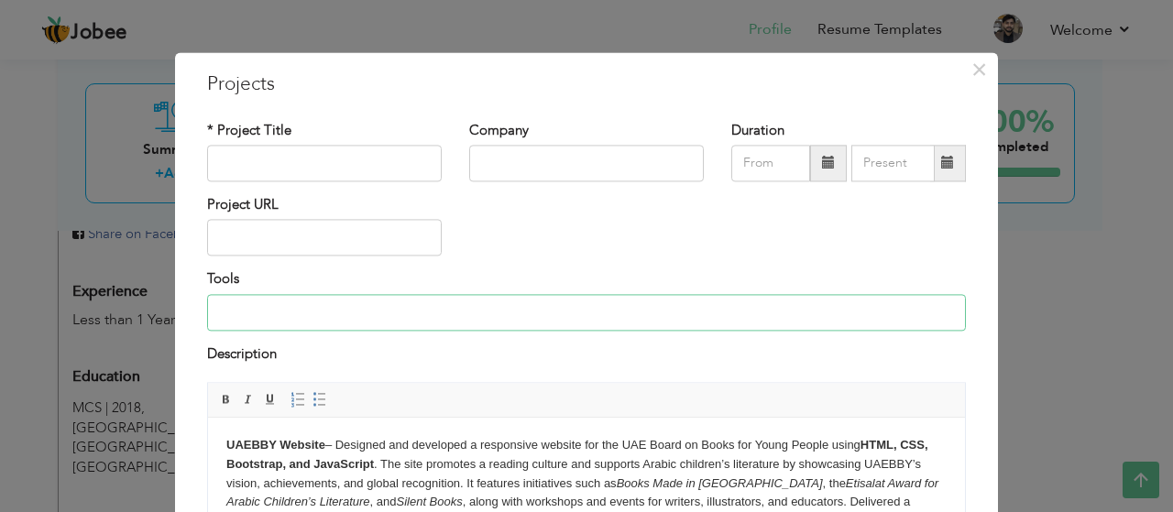
click at [246, 309] on input at bounding box center [586, 312] width 759 height 37
type input "HTML, CSS, BOOTSTRAP,JAVASCRIPT"
click at [750, 160] on input "text" at bounding box center [771, 163] width 79 height 37
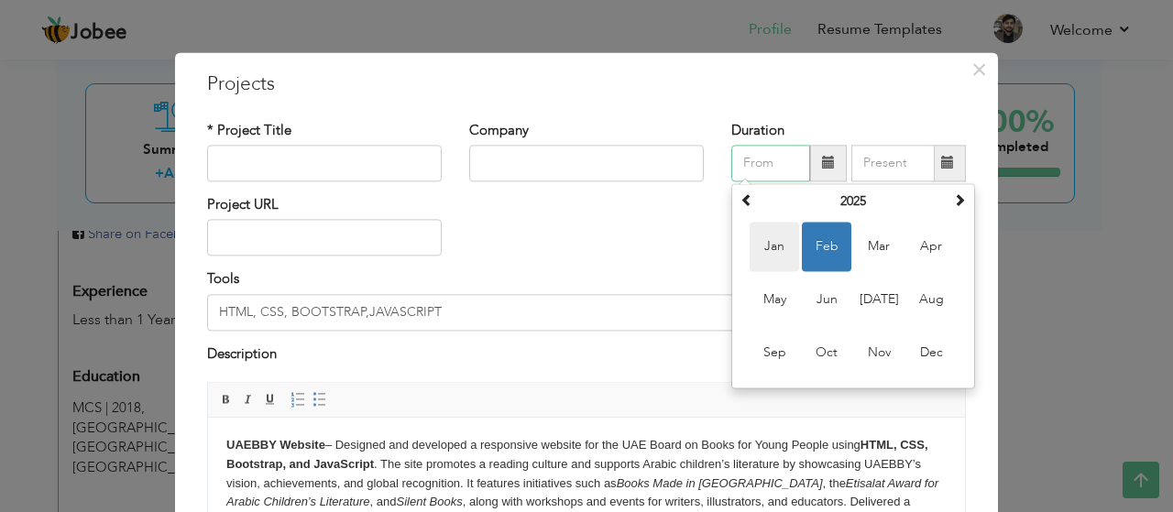
click at [772, 256] on span "Jan" at bounding box center [775, 247] width 50 height 50
type input "01/2025"
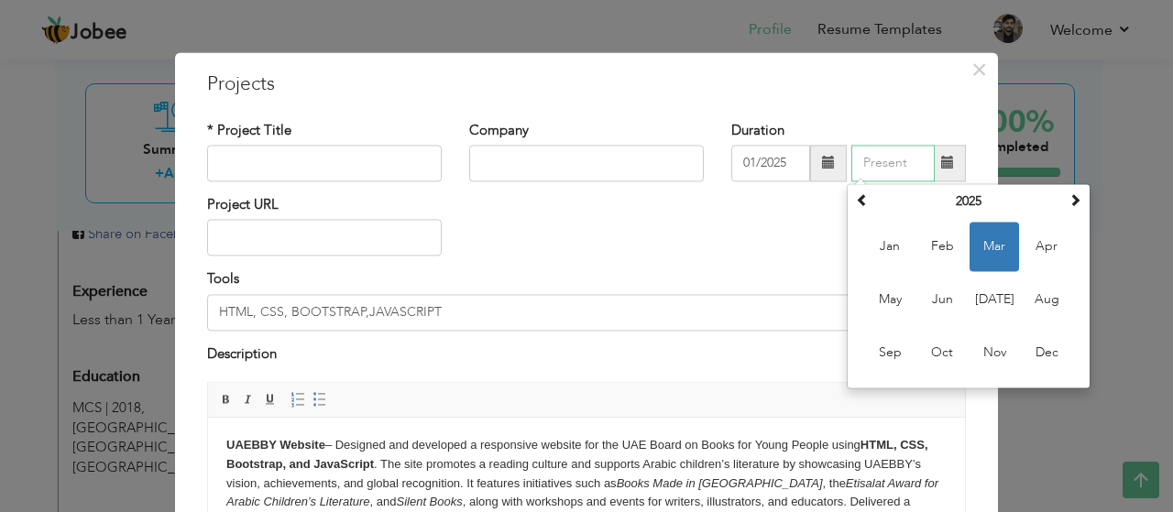
click at [875, 161] on input "text" at bounding box center [893, 163] width 83 height 37
click at [919, 242] on span "Feb" at bounding box center [943, 247] width 50 height 50
type input "02/2025"
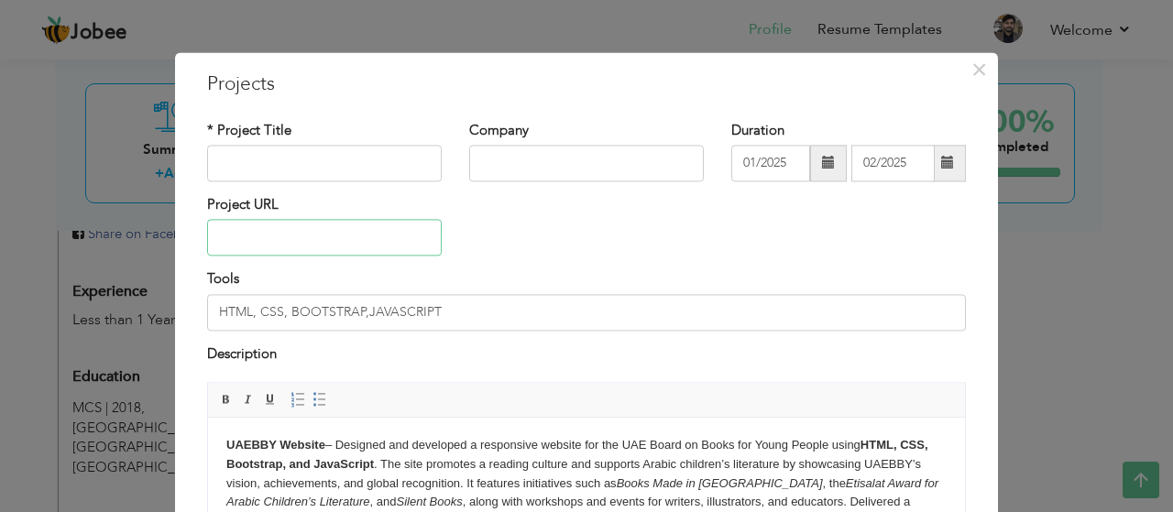
click at [303, 247] on input "text" at bounding box center [324, 238] width 235 height 37
paste input "[URL][DOMAIN_NAME]"
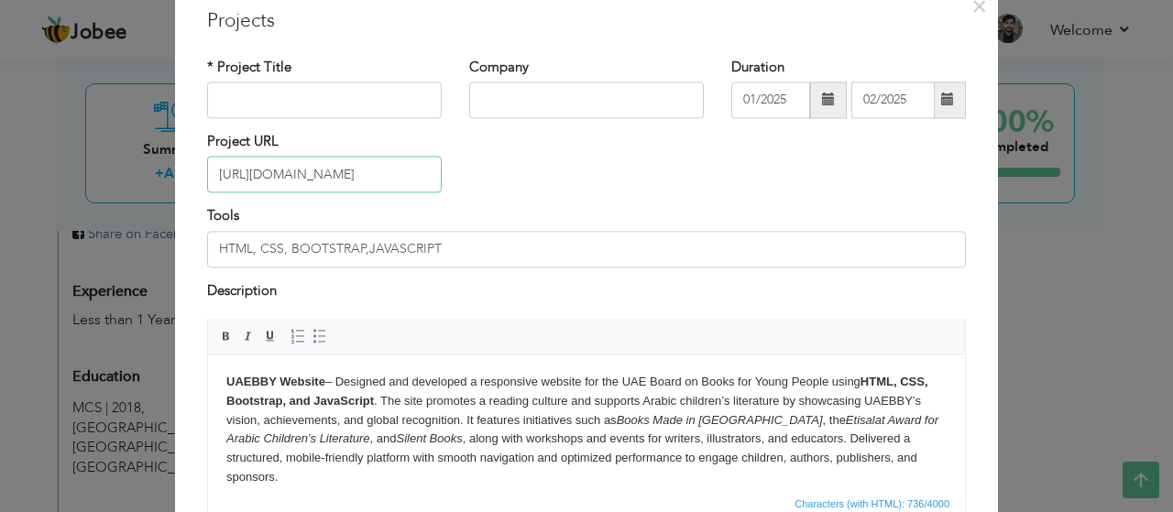
scroll to position [92, 0]
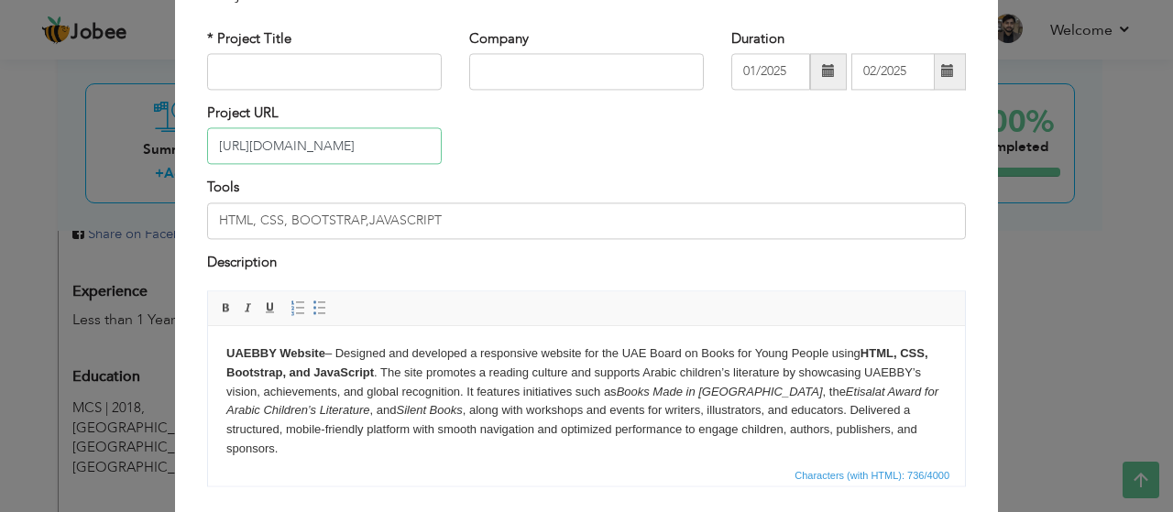
type input "[URL][DOMAIN_NAME]"
click at [338, 354] on p "UAEBBY Website – Designed and developed a responsive website for the UAE Board …" at bounding box center [586, 402] width 721 height 115
click at [293, 71] on input "text" at bounding box center [324, 71] width 235 height 37
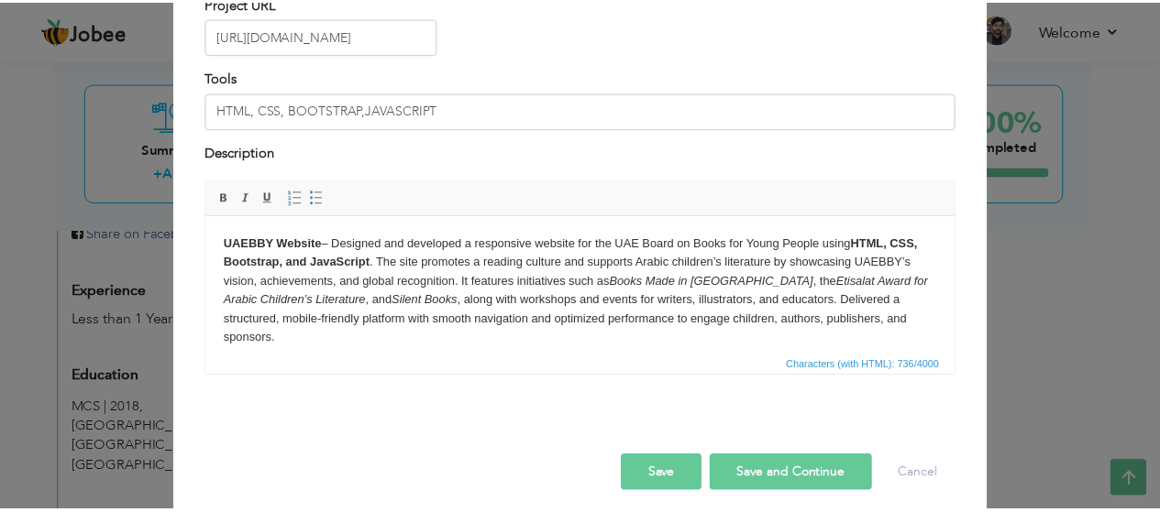
scroll to position [213, 0]
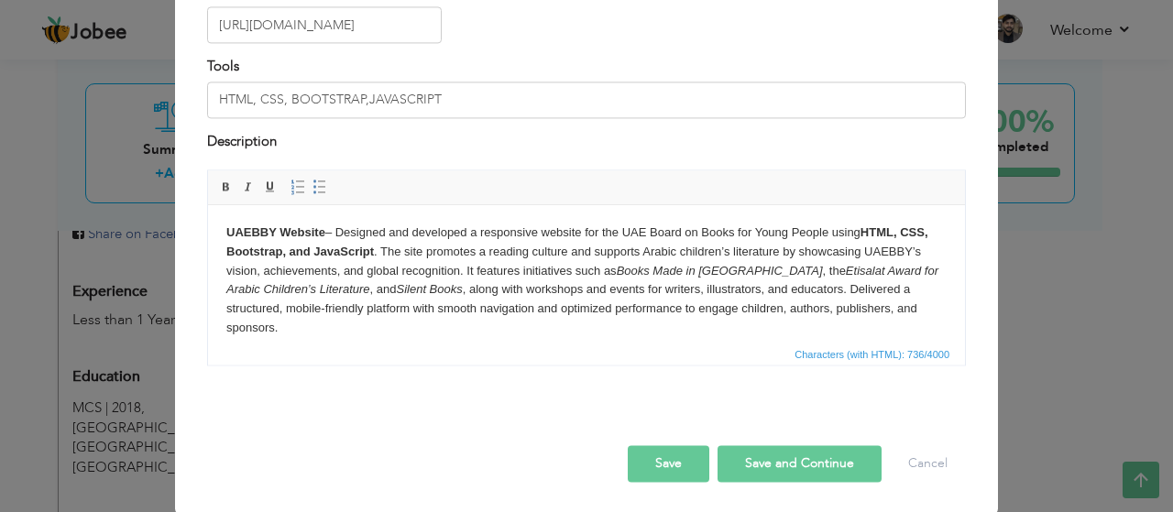
type input "UAEBBY"
click at [677, 459] on button "Save" at bounding box center [669, 464] width 82 height 37
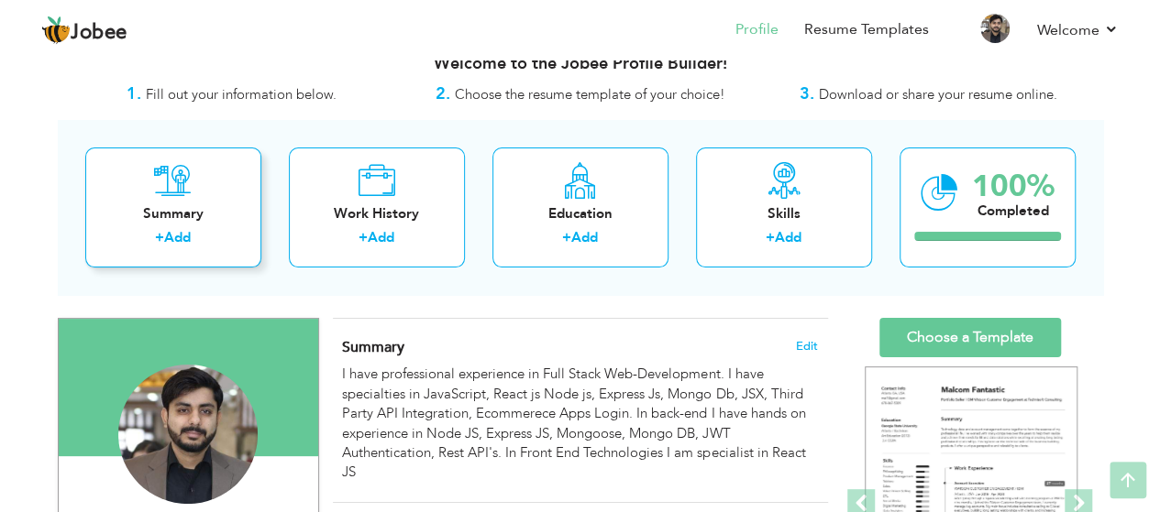
scroll to position [0, 0]
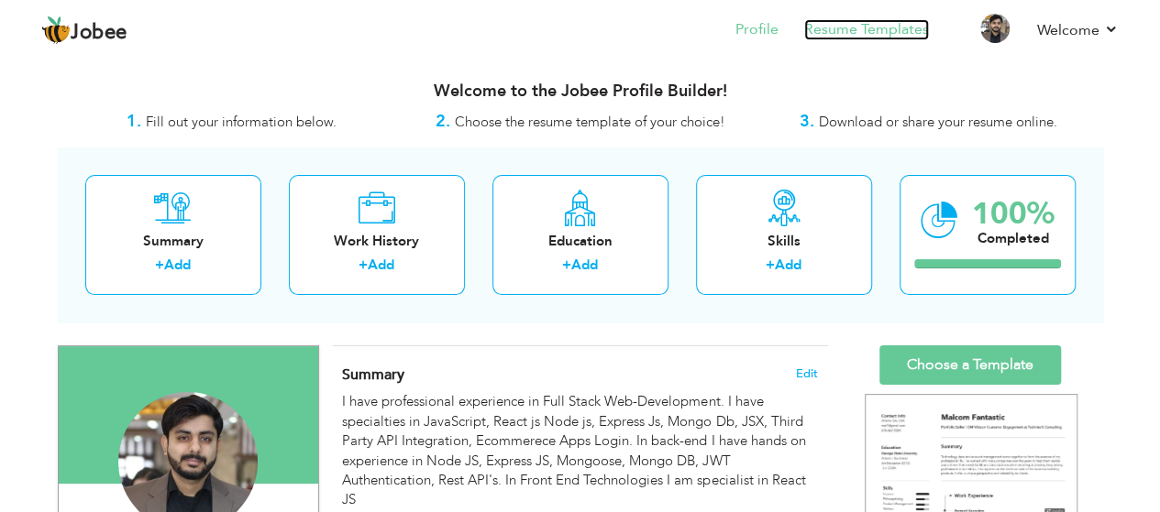
click at [874, 35] on link "Resume Templates" at bounding box center [866, 29] width 125 height 21
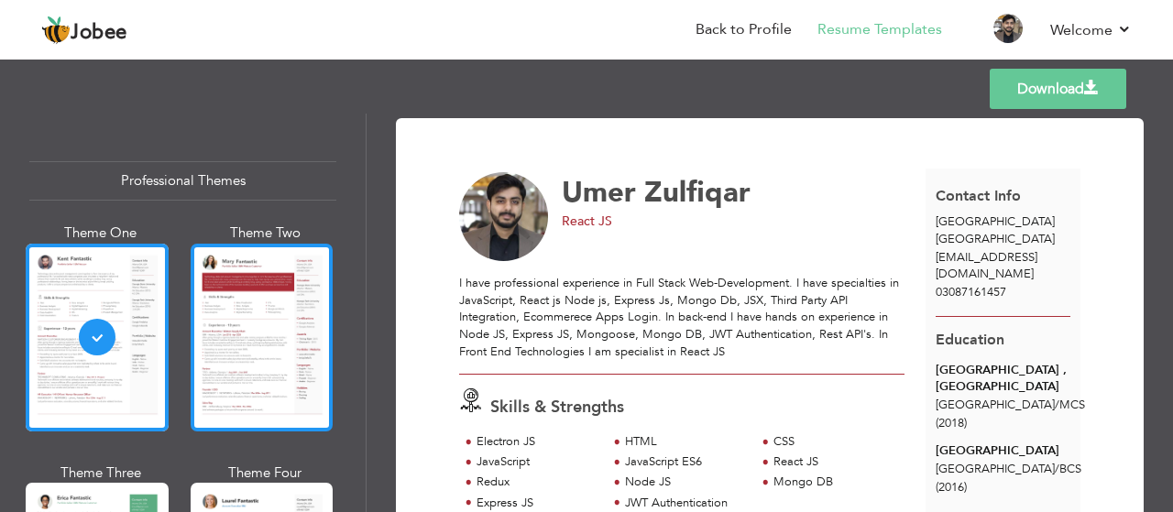
click at [231, 325] on div at bounding box center [262, 338] width 143 height 188
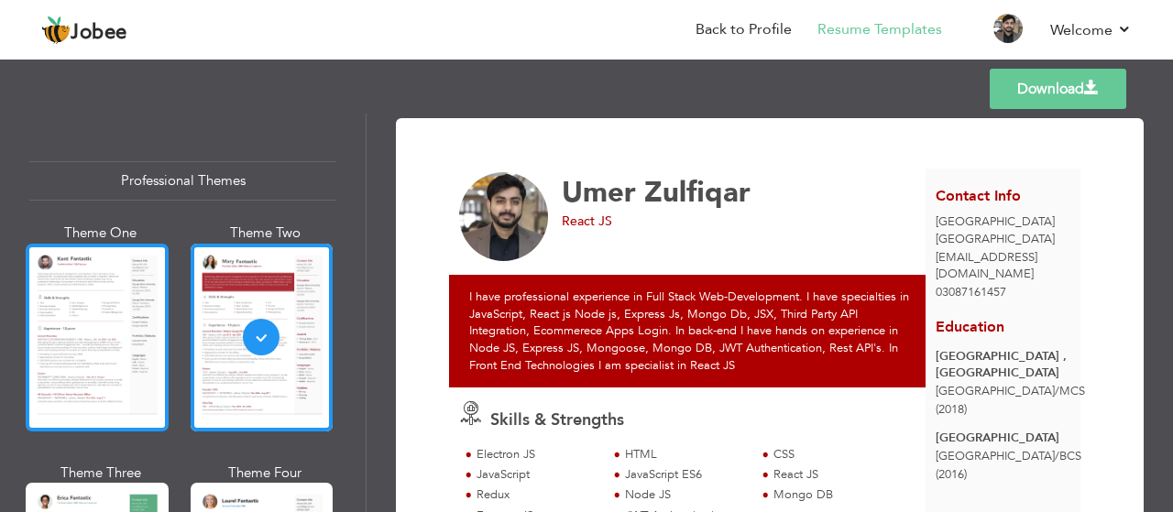
click at [79, 342] on div at bounding box center [97, 338] width 143 height 188
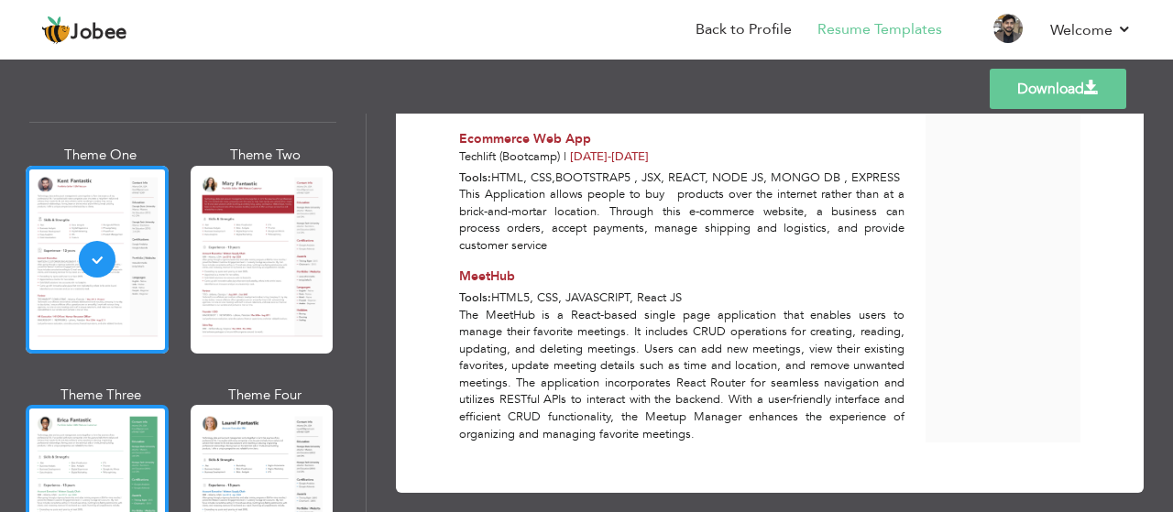
scroll to position [183, 0]
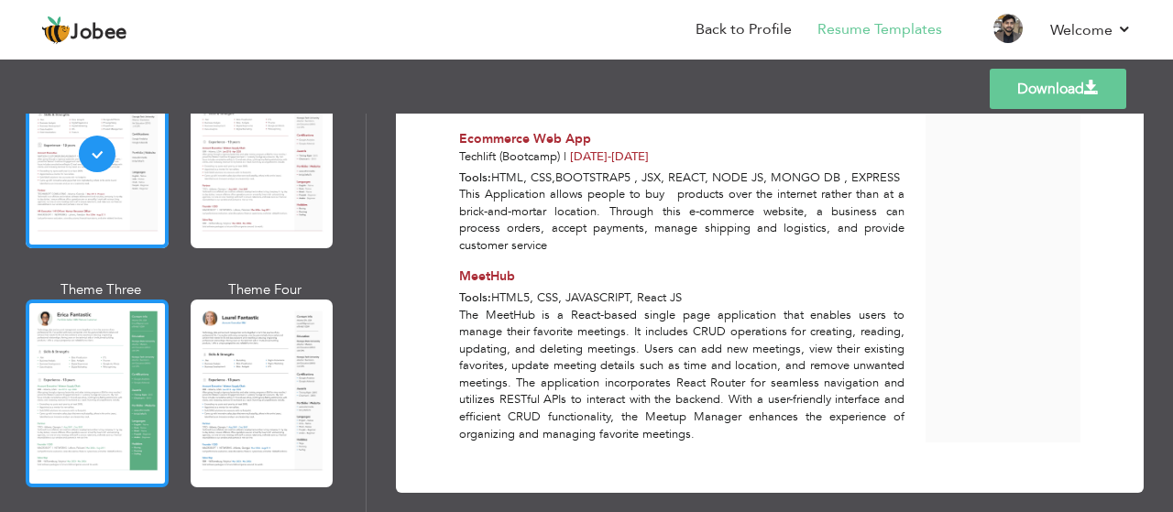
click at [57, 404] on div at bounding box center [97, 394] width 143 height 188
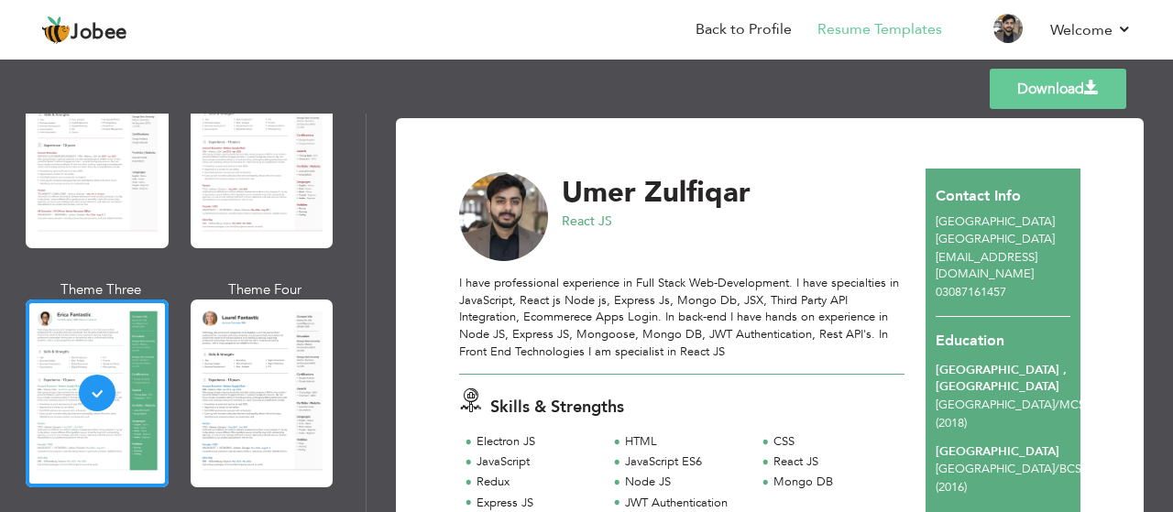
scroll to position [0, 0]
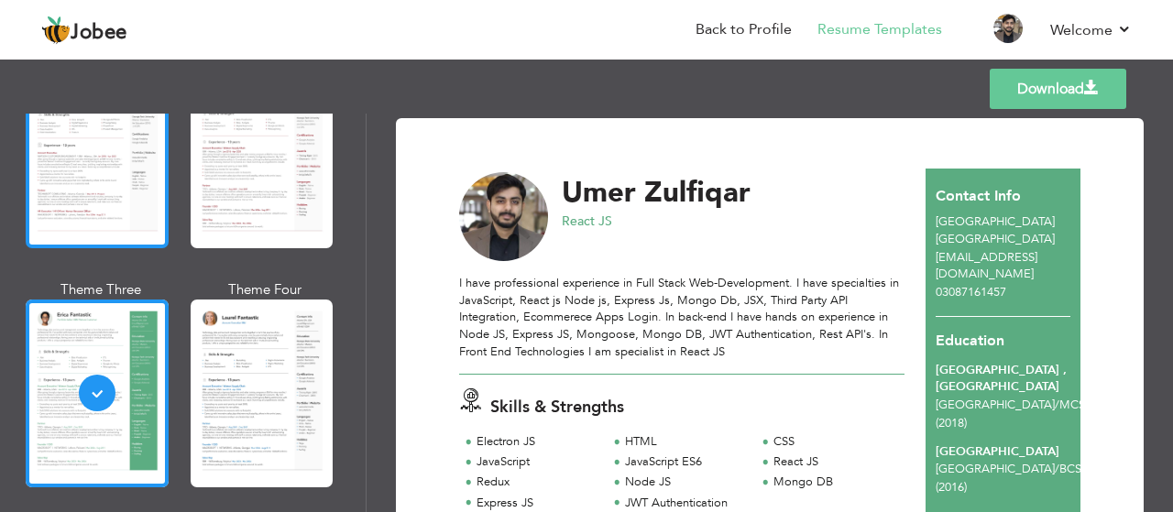
click at [158, 188] on div at bounding box center [97, 155] width 143 height 188
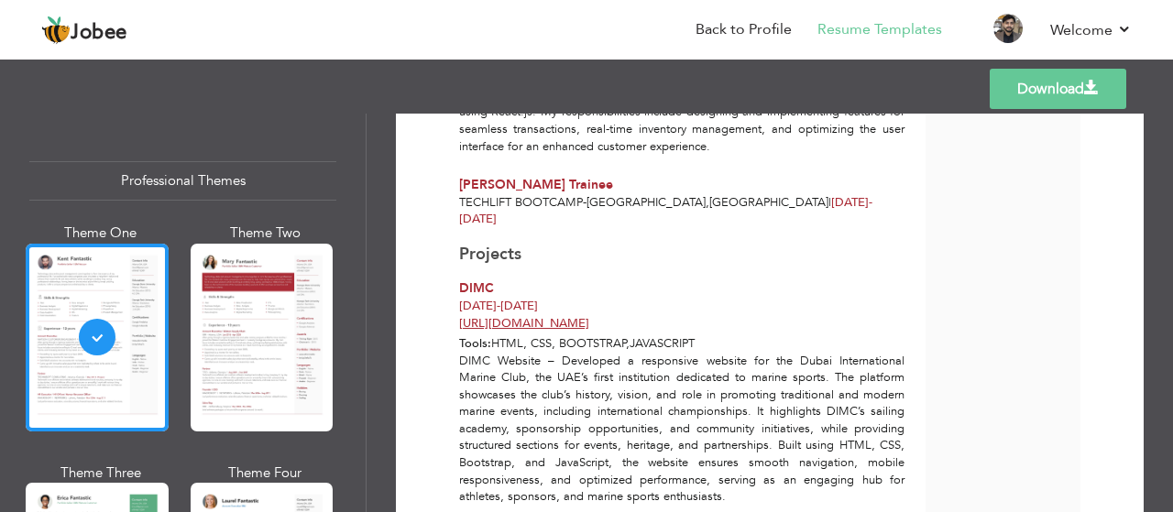
scroll to position [642, 0]
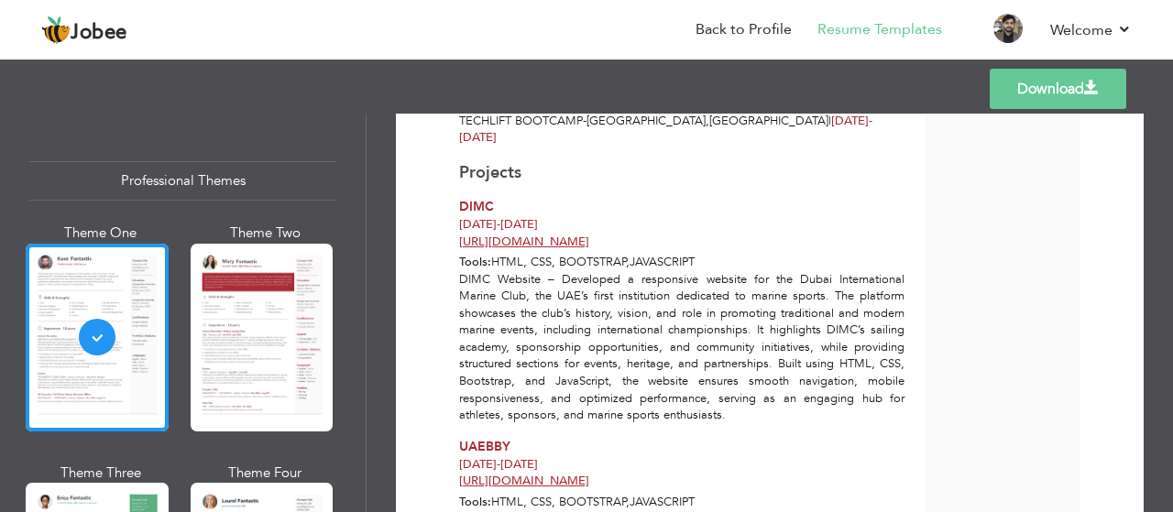
scroll to position [733, 0]
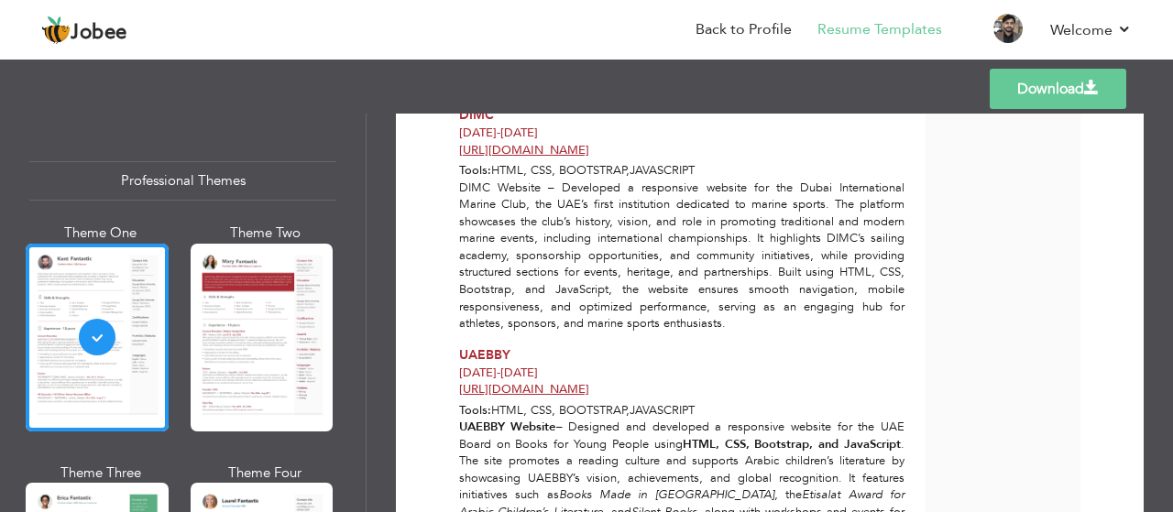
click at [483, 347] on span "UAEBBY" at bounding box center [484, 355] width 51 height 17
click at [678, 365] on div "Jan 2025 - Feb 2025" at bounding box center [682, 373] width 446 height 17
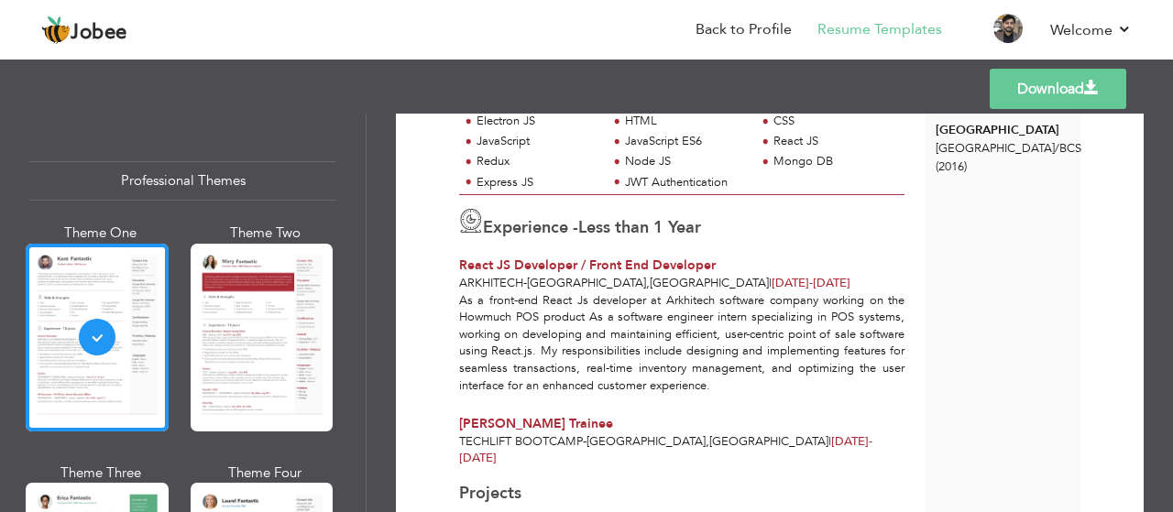
scroll to position [280, 0]
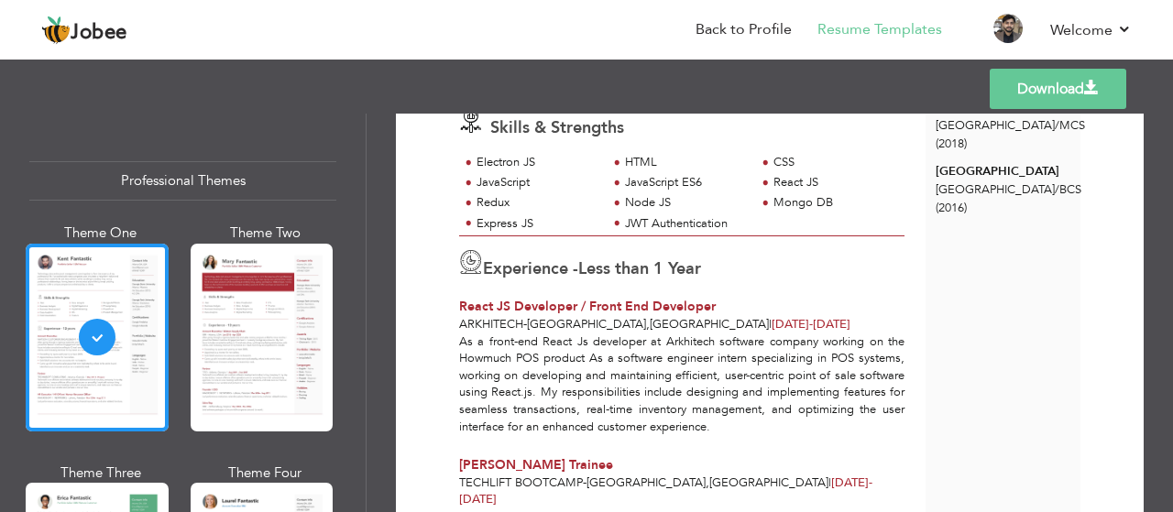
click at [1004, 97] on link "Download" at bounding box center [1058, 89] width 137 height 40
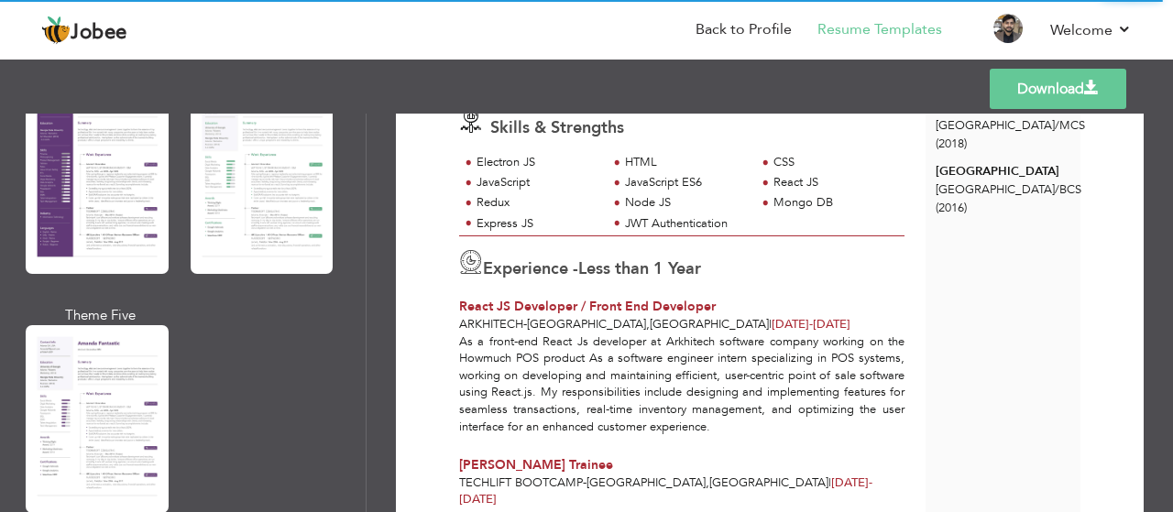
scroll to position [1833, 0]
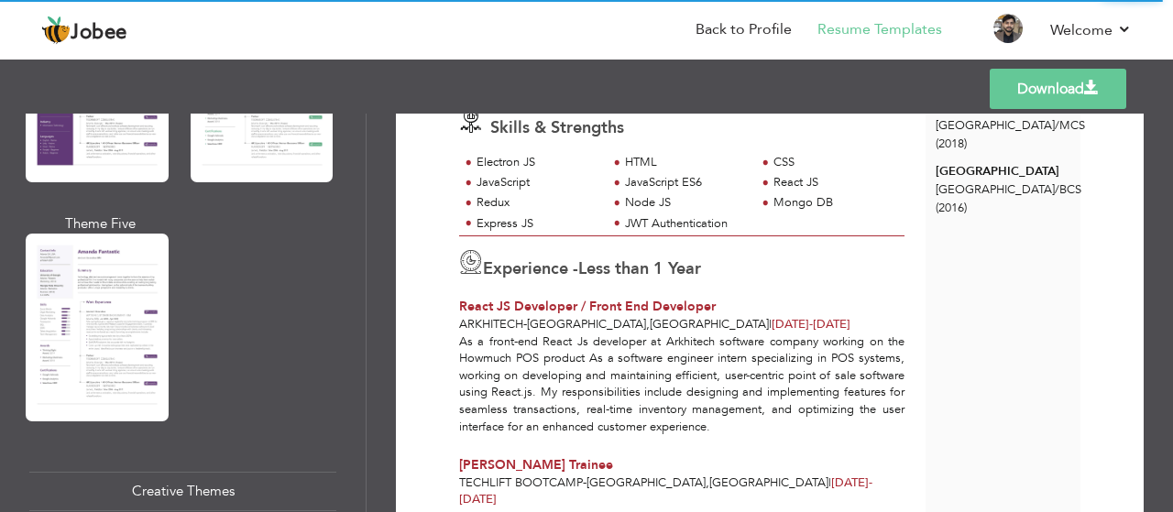
click at [1105, 89] on link "Download" at bounding box center [1058, 89] width 137 height 40
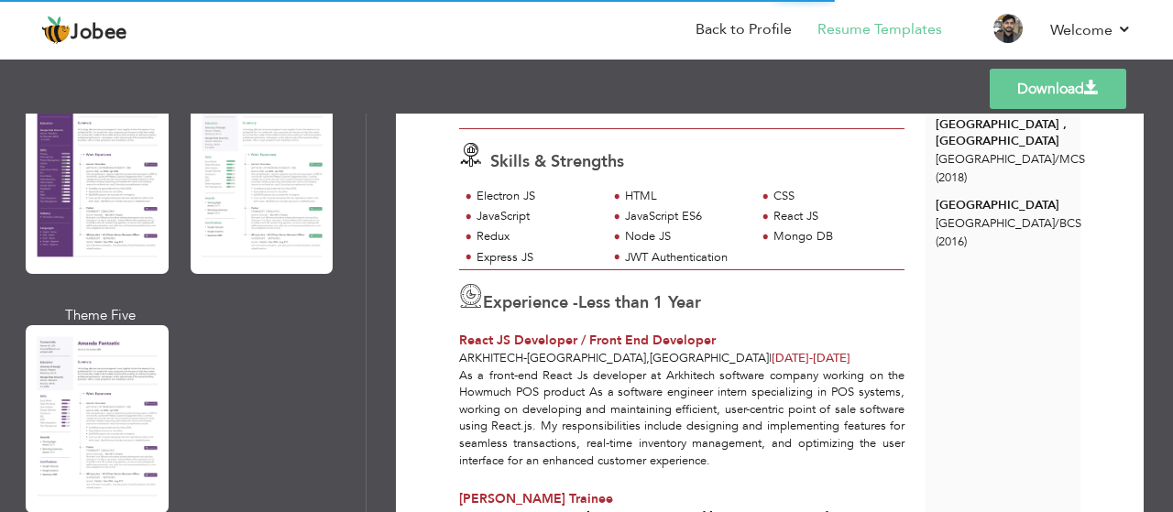
scroll to position [275, 0]
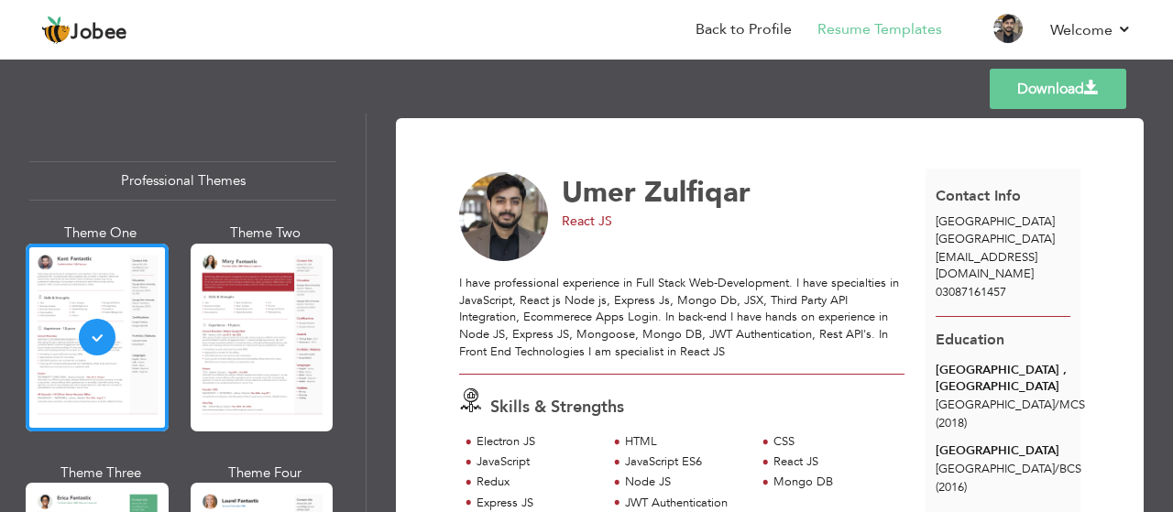
click at [1038, 89] on link "Download" at bounding box center [1058, 89] width 137 height 40
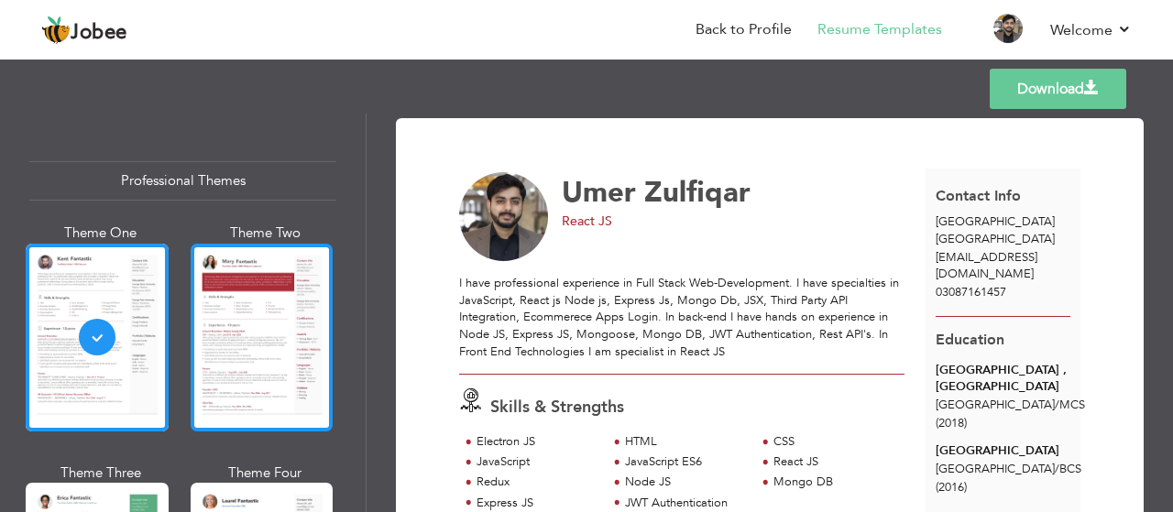
click at [225, 302] on div at bounding box center [262, 338] width 143 height 188
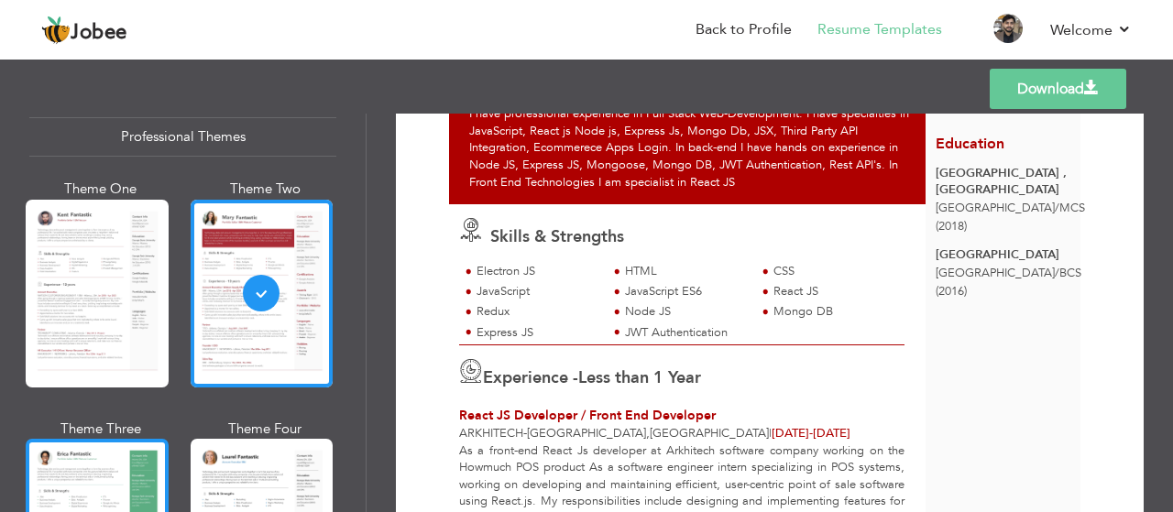
scroll to position [183, 0]
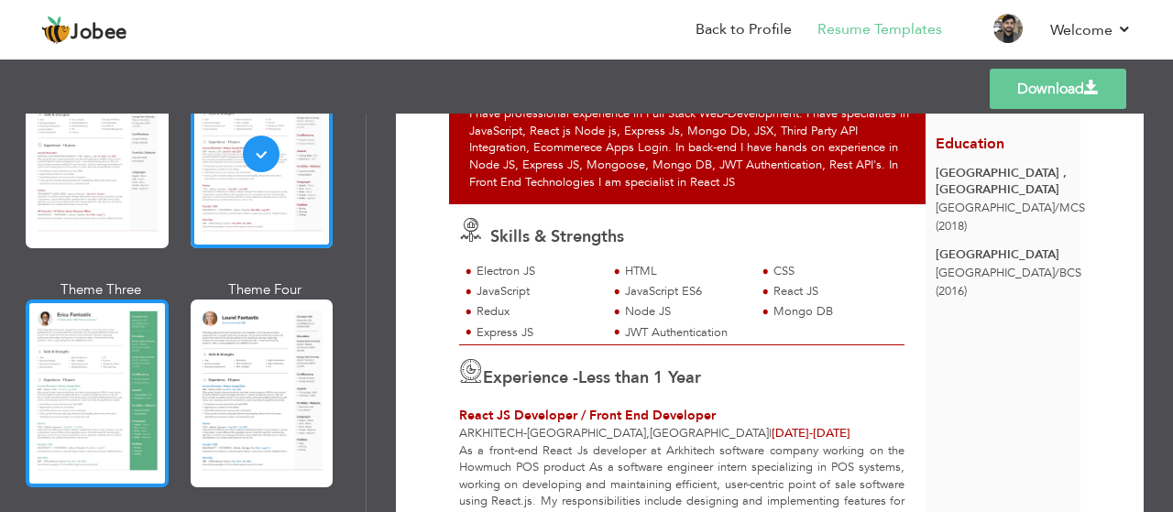
click at [77, 337] on div at bounding box center [97, 394] width 143 height 188
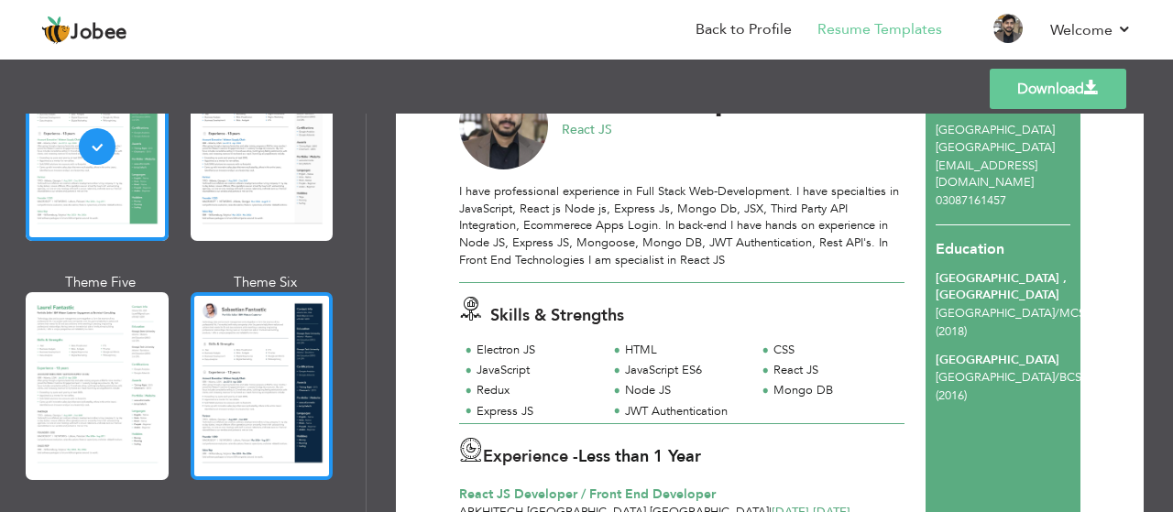
scroll to position [458, 0]
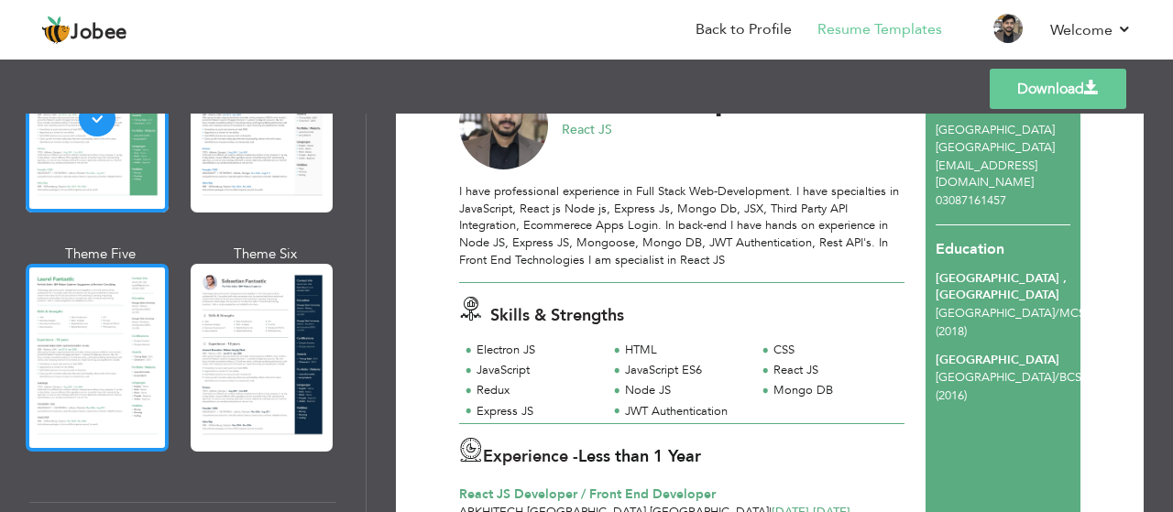
click at [95, 318] on div at bounding box center [97, 358] width 143 height 188
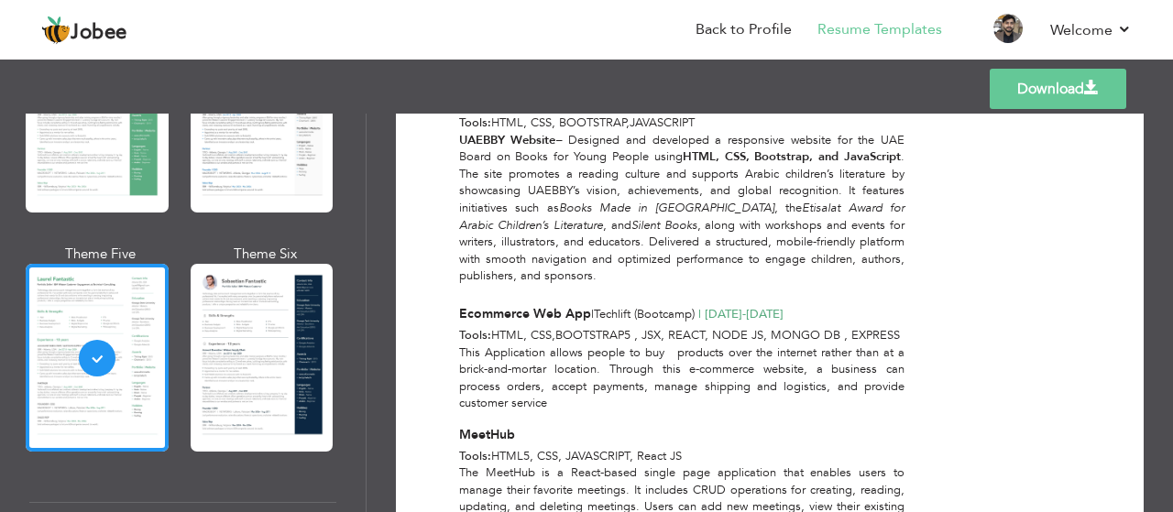
scroll to position [1093, 0]
